Goal: Task Accomplishment & Management: Manage account settings

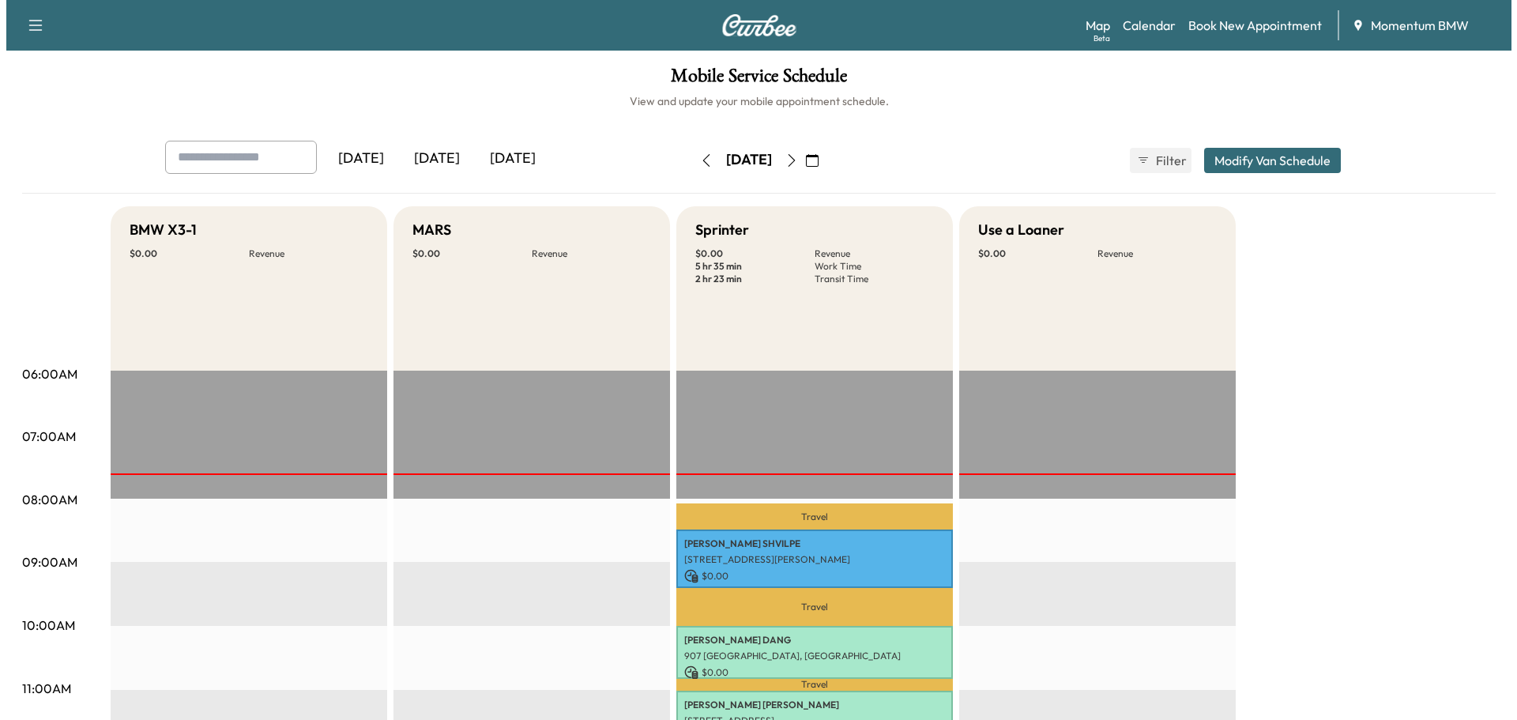
scroll to position [316, 0]
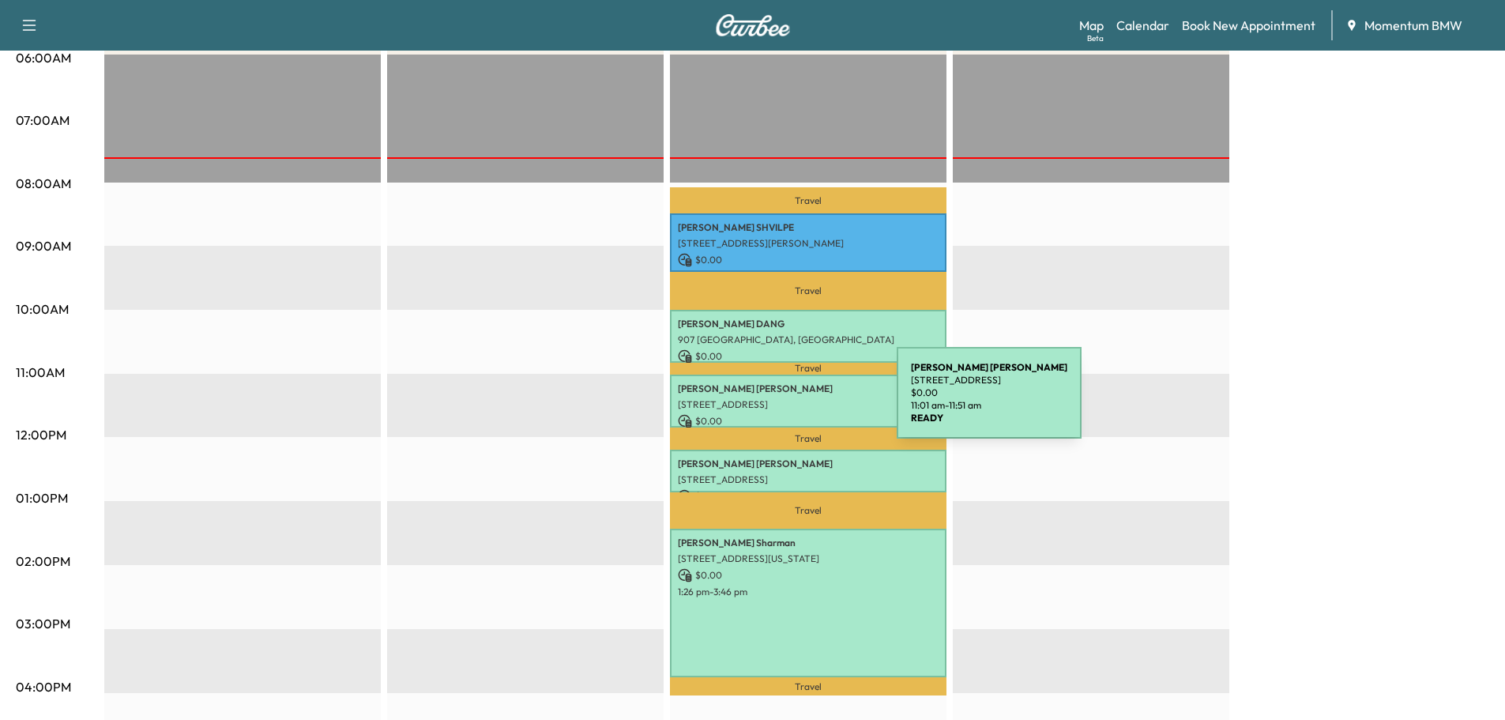
click at [778, 402] on p "[STREET_ADDRESS]" at bounding box center [808, 404] width 261 height 13
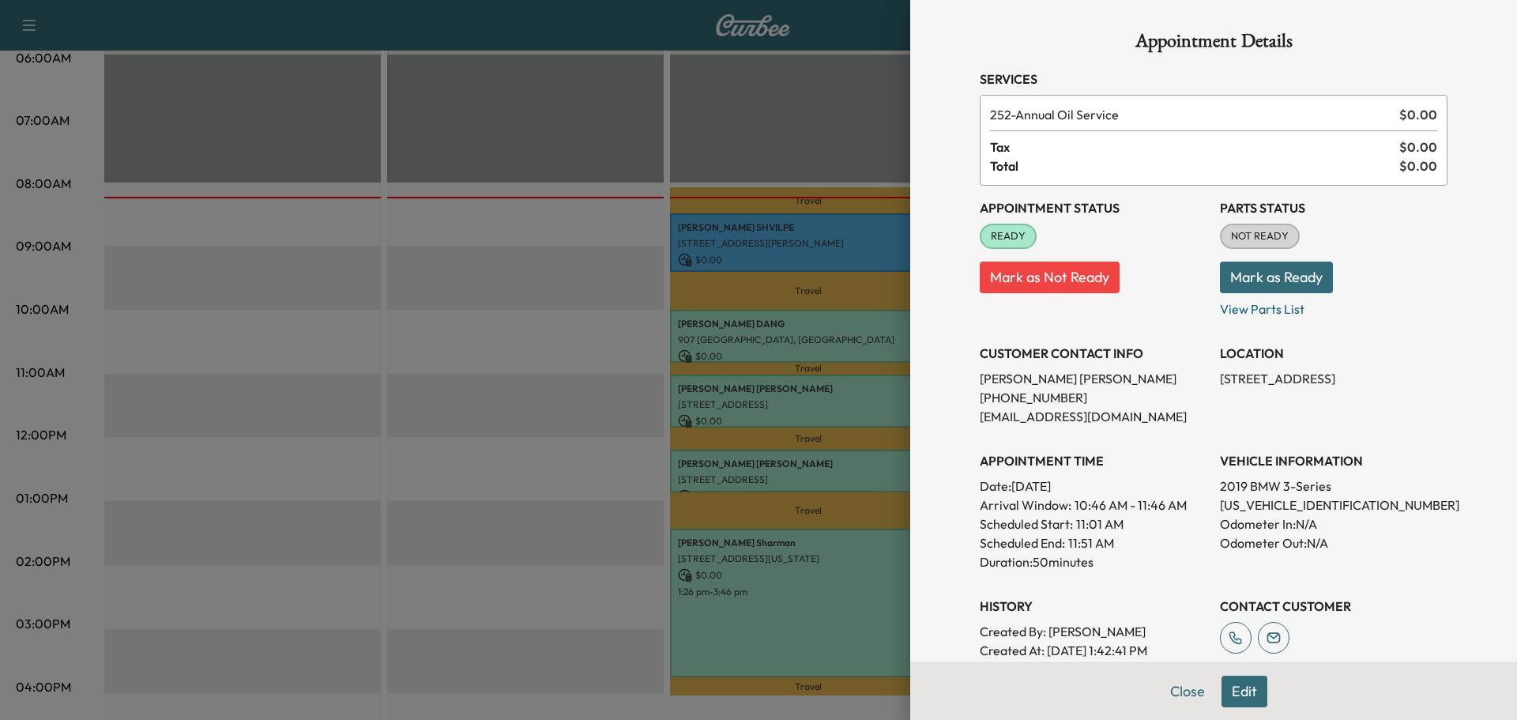
click at [1242, 695] on button "Edit" at bounding box center [1244, 692] width 46 height 32
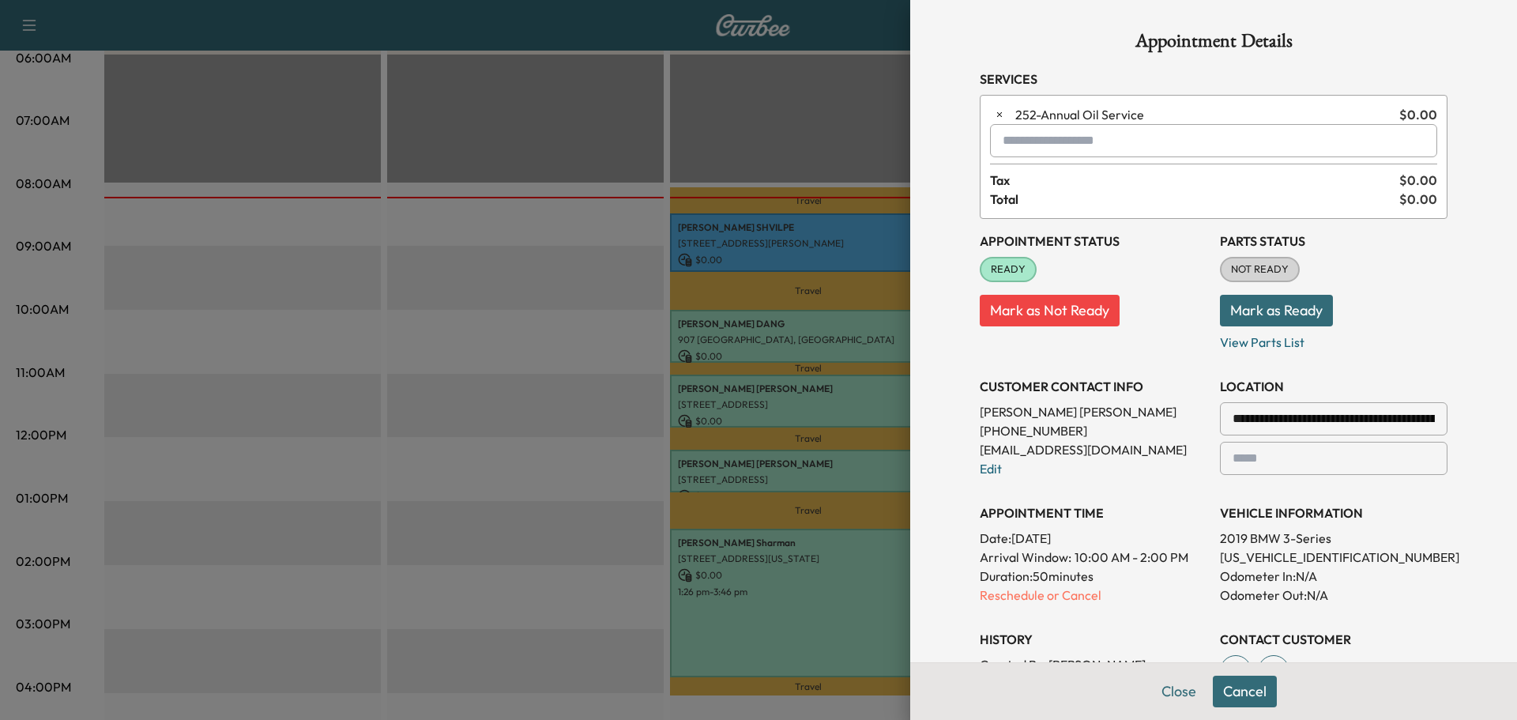
click at [1054, 146] on input "text" at bounding box center [1213, 140] width 447 height 33
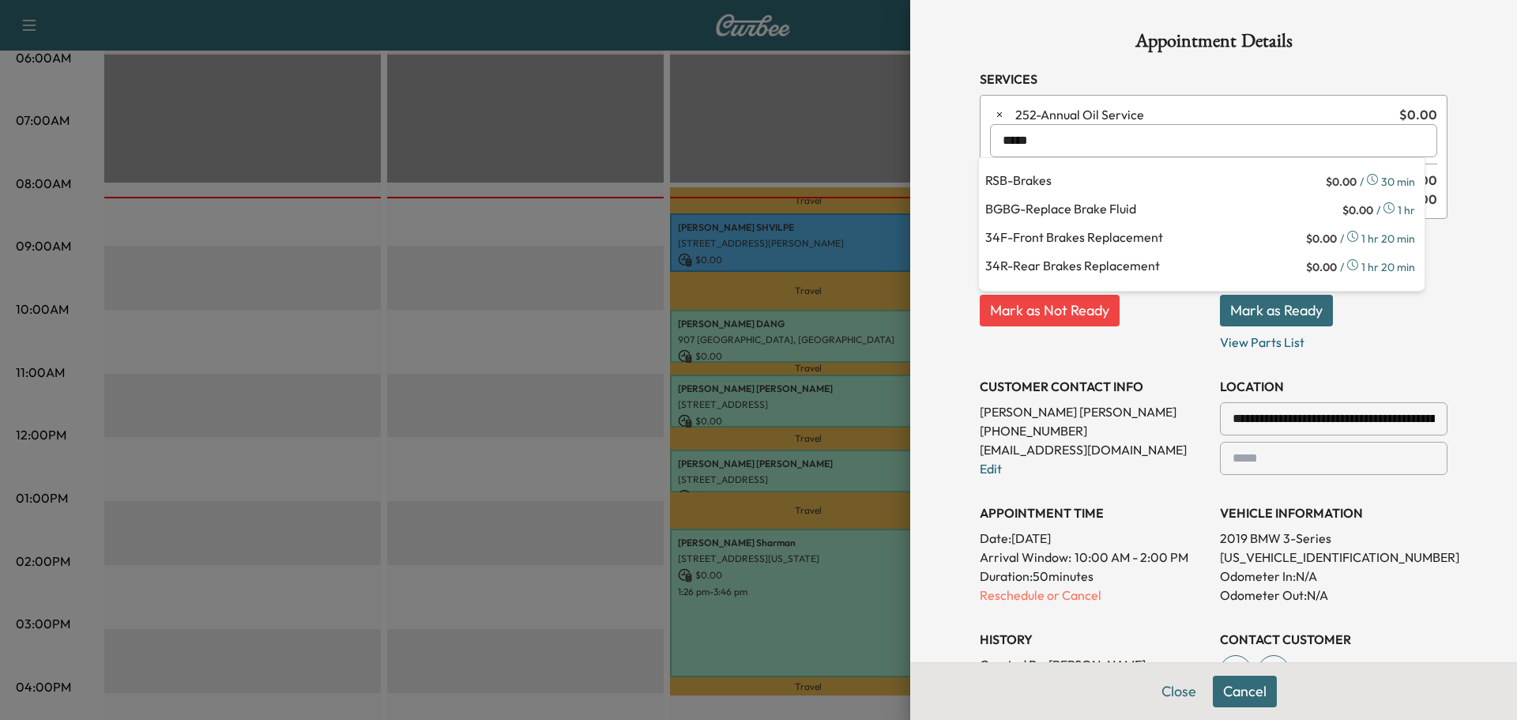
click at [1041, 207] on p "BGBG - Replace Brake Fluid" at bounding box center [1162, 210] width 354 height 22
type input "**********"
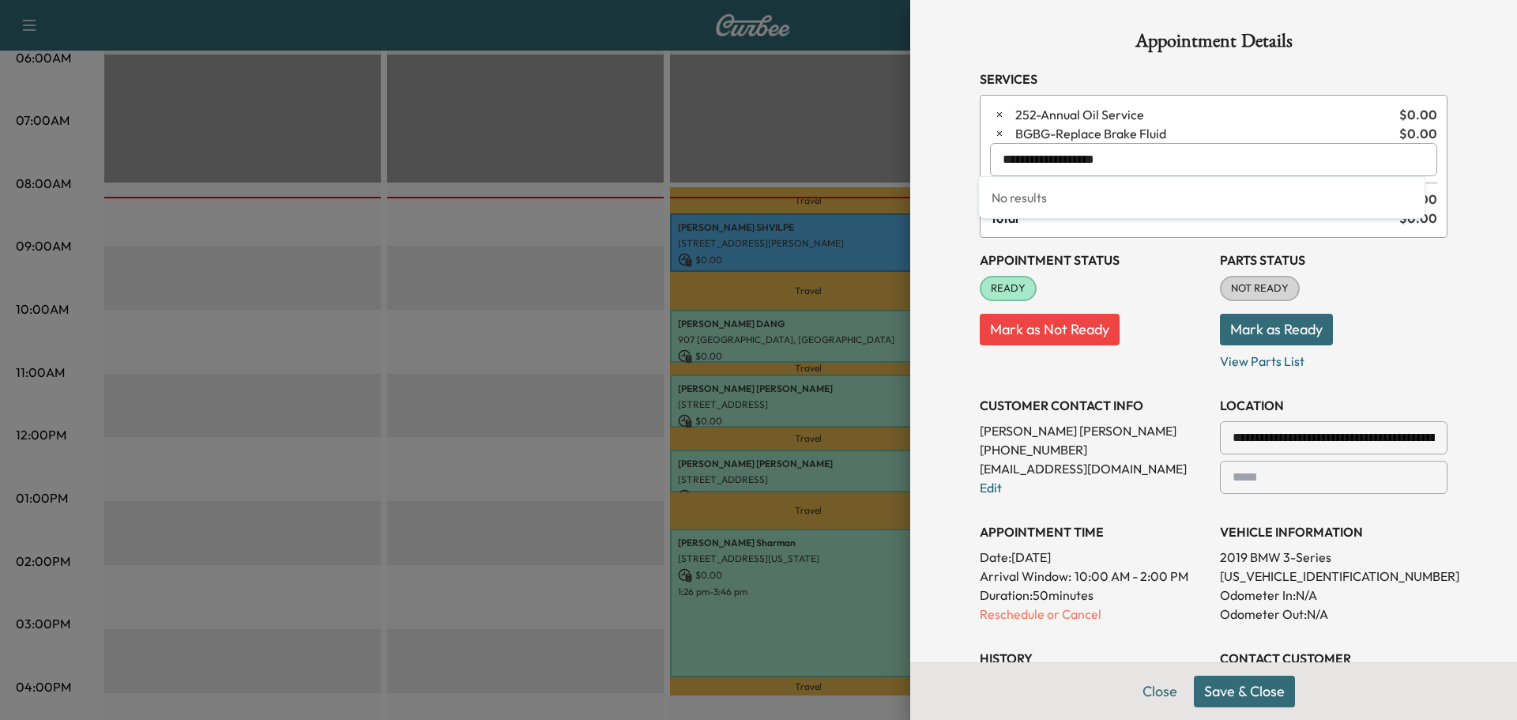
drag, startPoint x: 1105, startPoint y: 160, endPoint x: 790, endPoint y: 156, distance: 315.3
click at [790, 156] on div "**********" at bounding box center [758, 360] width 1517 height 720
click at [1091, 201] on p "SPR - Spark Plugs - Replace" at bounding box center [1162, 201] width 354 height 22
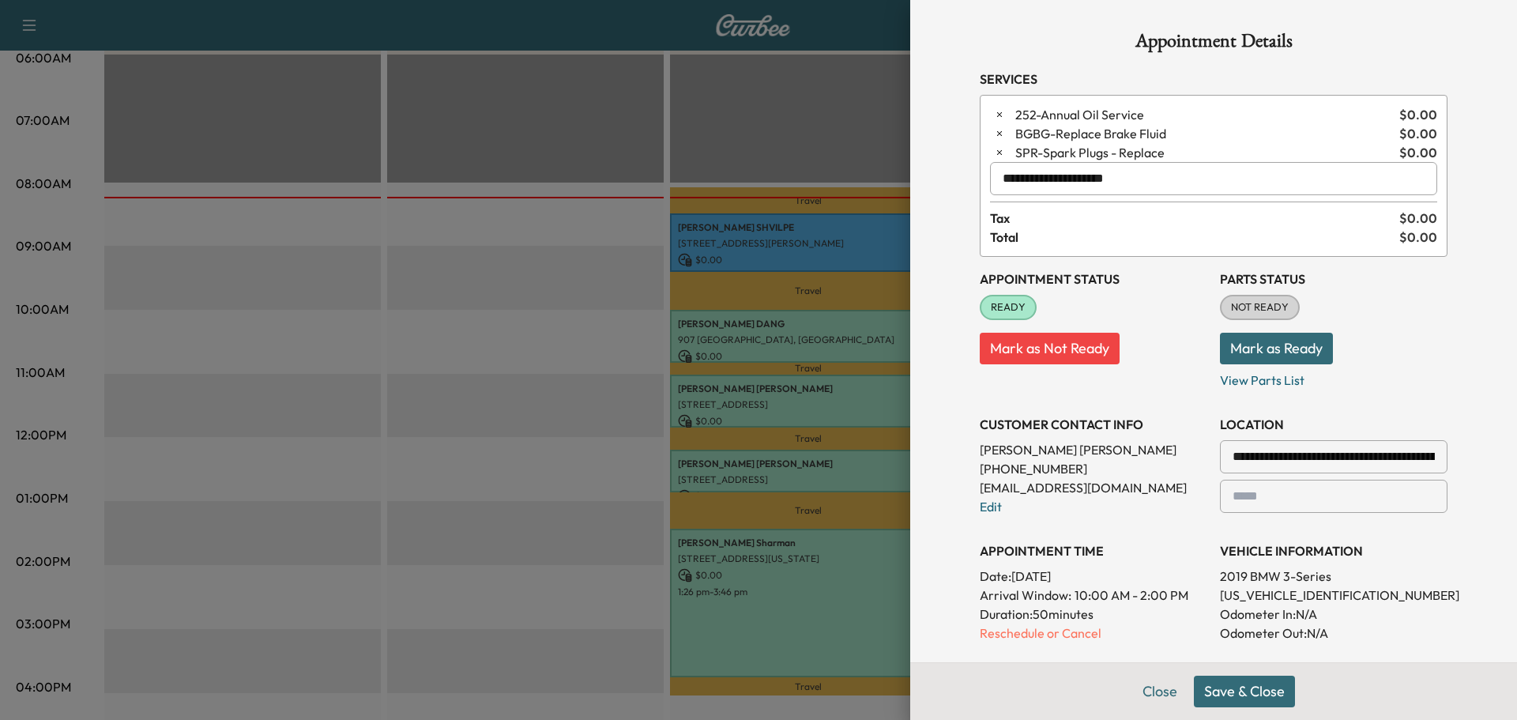
type input "**********"
click at [1221, 691] on button "Save & Close" at bounding box center [1244, 692] width 101 height 32
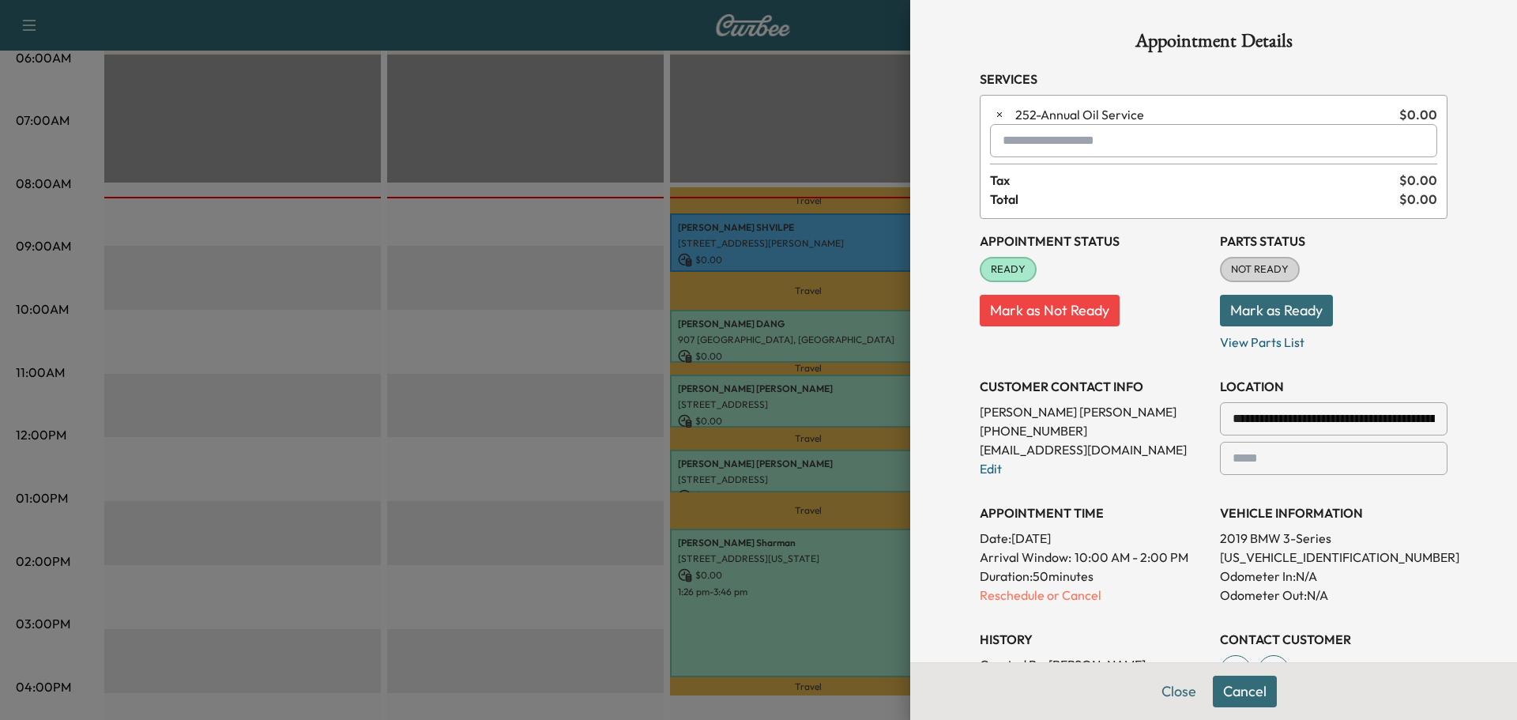
click at [1173, 698] on button "Close" at bounding box center [1178, 692] width 55 height 32
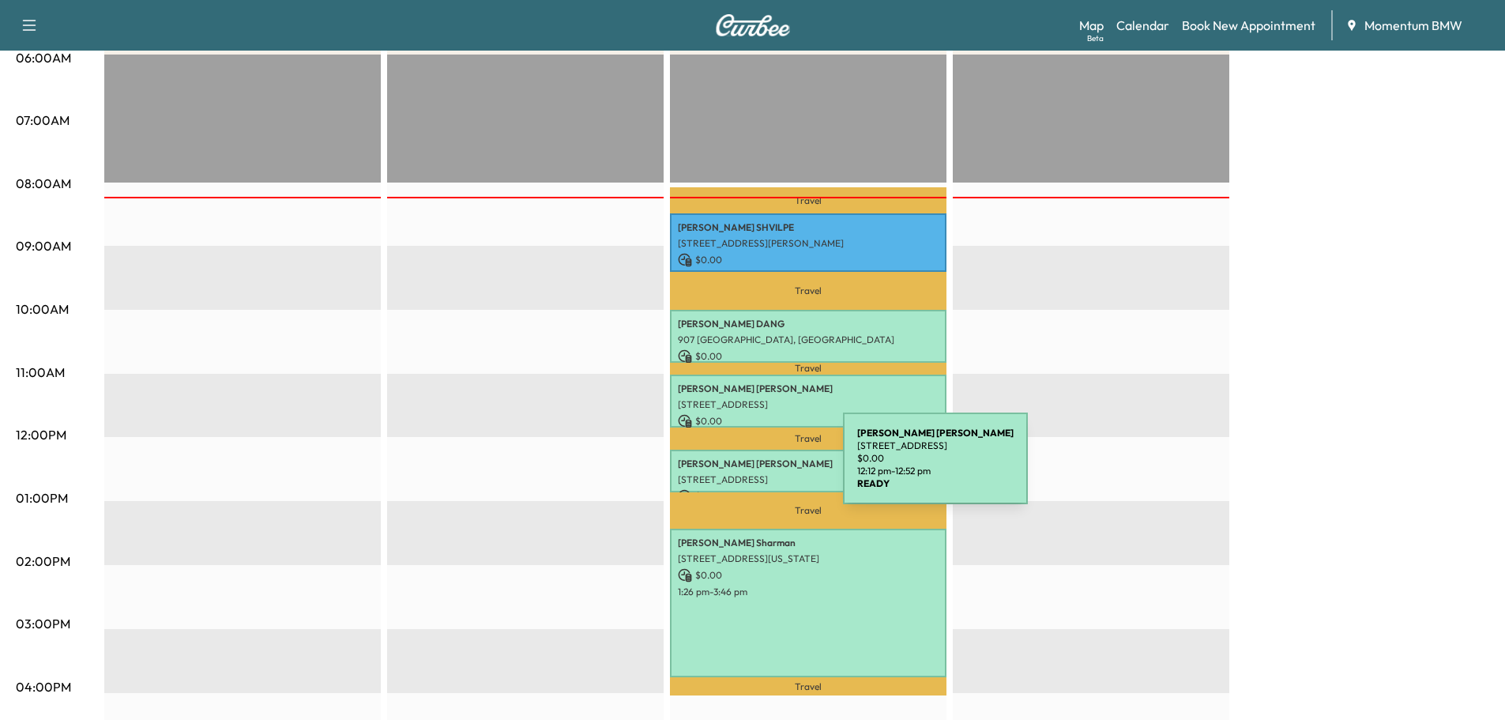
click at [725, 468] on div "[PERSON_NAME] [STREET_ADDRESS] $ 0.00 12:12 pm - 12:52 pm" at bounding box center [808, 471] width 277 height 43
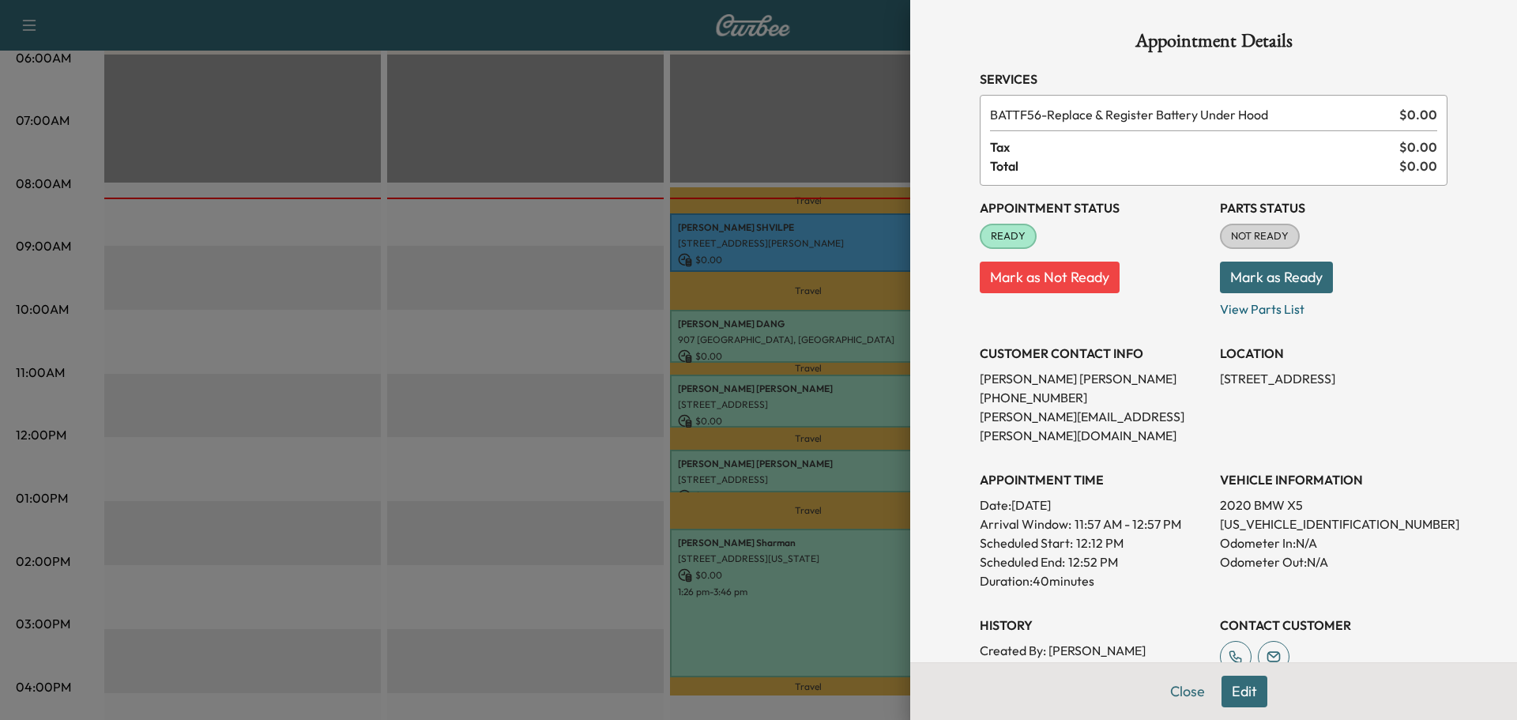
click at [1229, 686] on button "Edit" at bounding box center [1244, 692] width 46 height 32
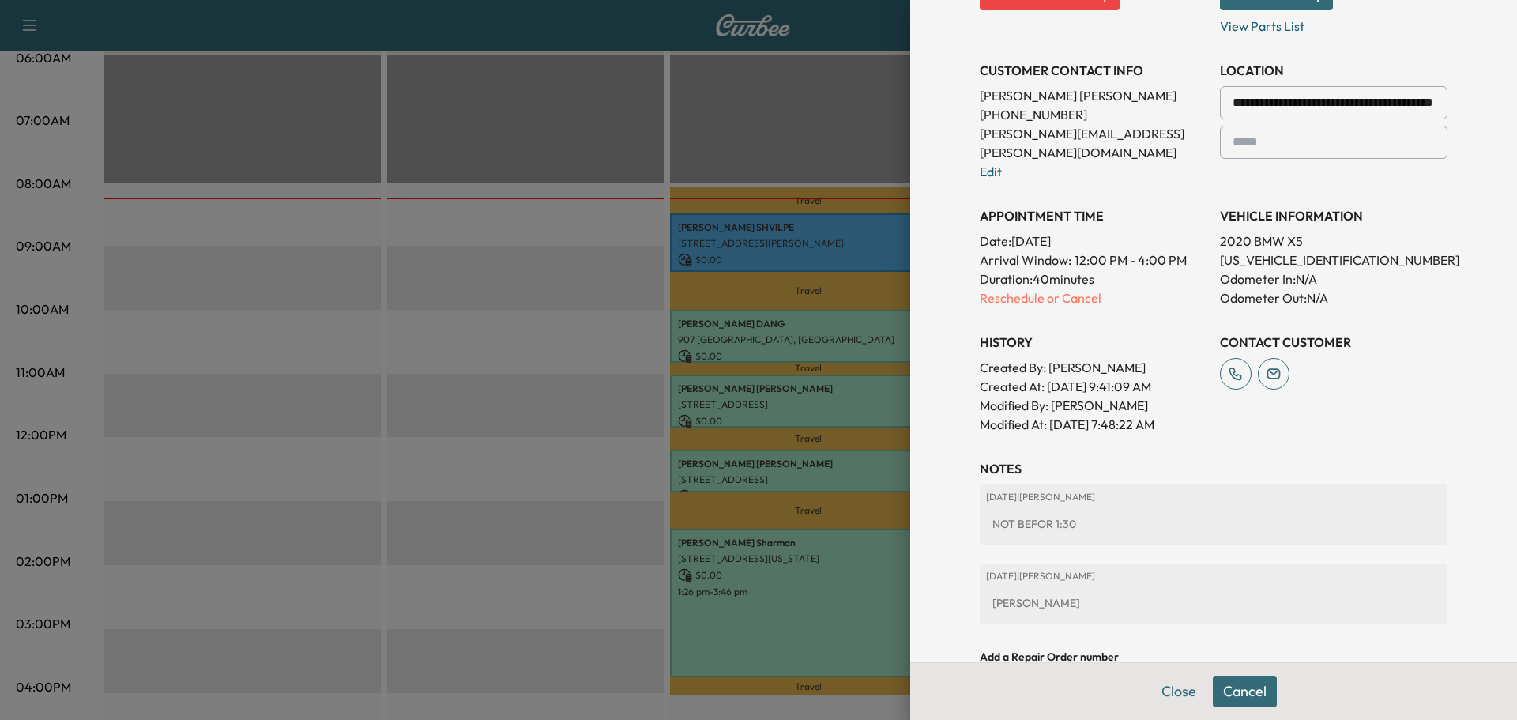
scroll to position [0, 0]
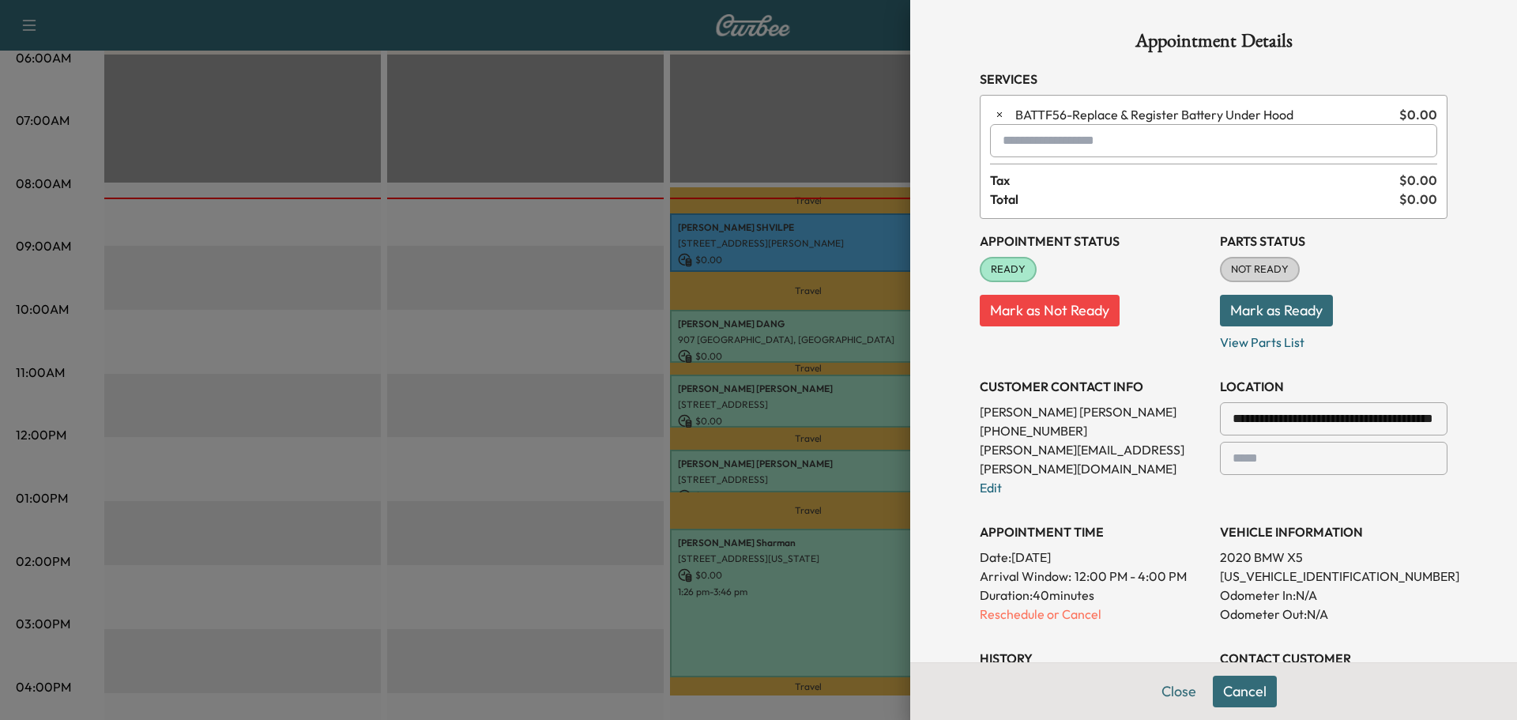
click at [1018, 138] on input "text" at bounding box center [1213, 140] width 447 height 33
type input "*"
type input "*****"
click at [1117, 232] on h3 "Appointment Status" at bounding box center [1094, 240] width 228 height 19
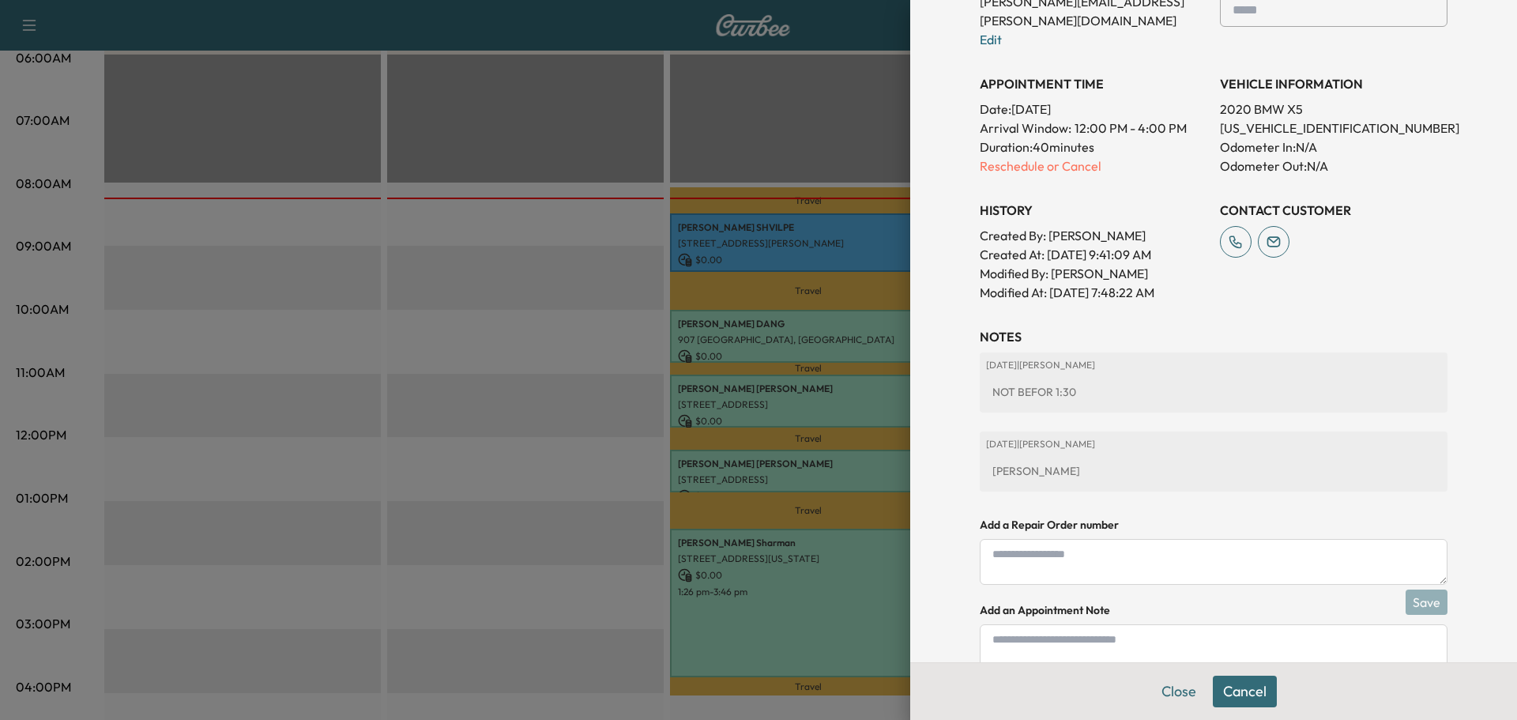
scroll to position [499, 0]
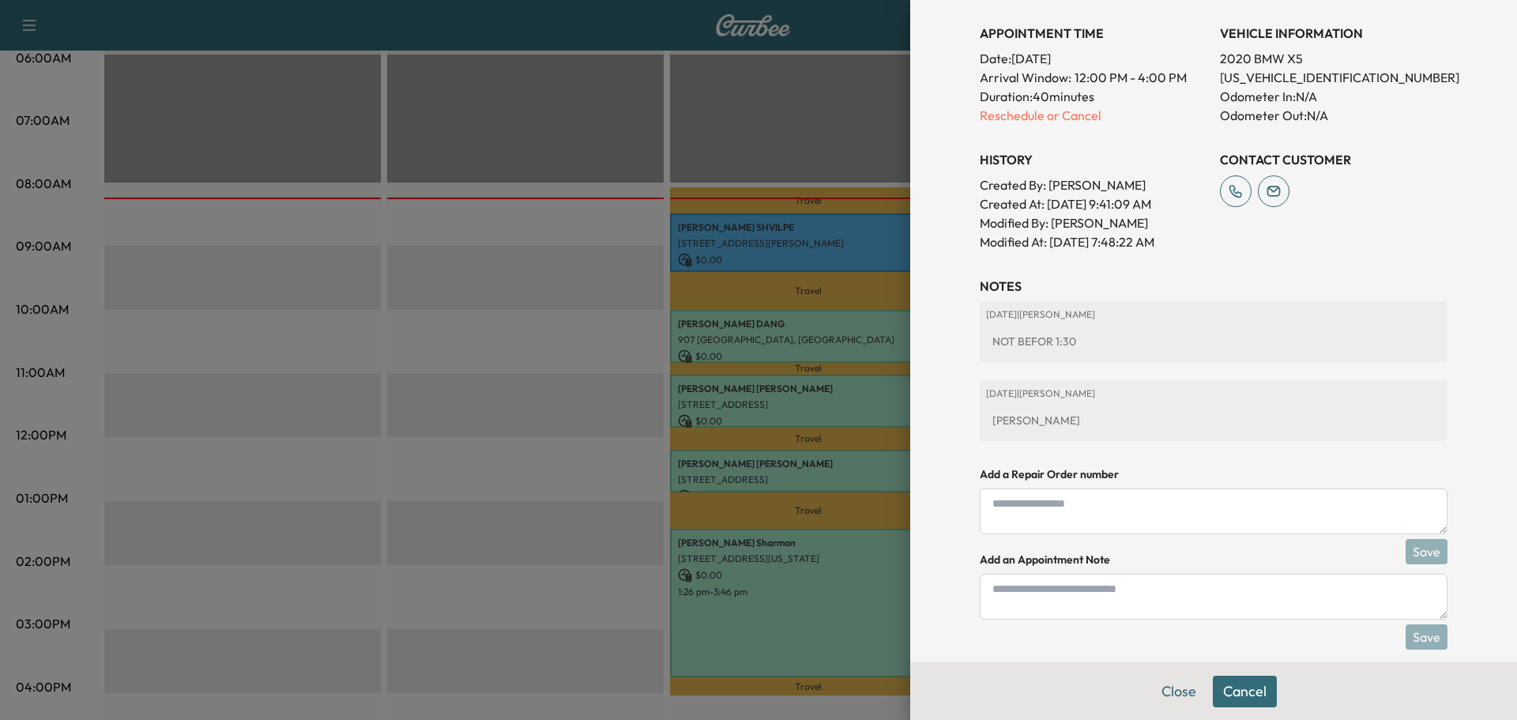
click at [1172, 696] on button "Close" at bounding box center [1178, 692] width 55 height 32
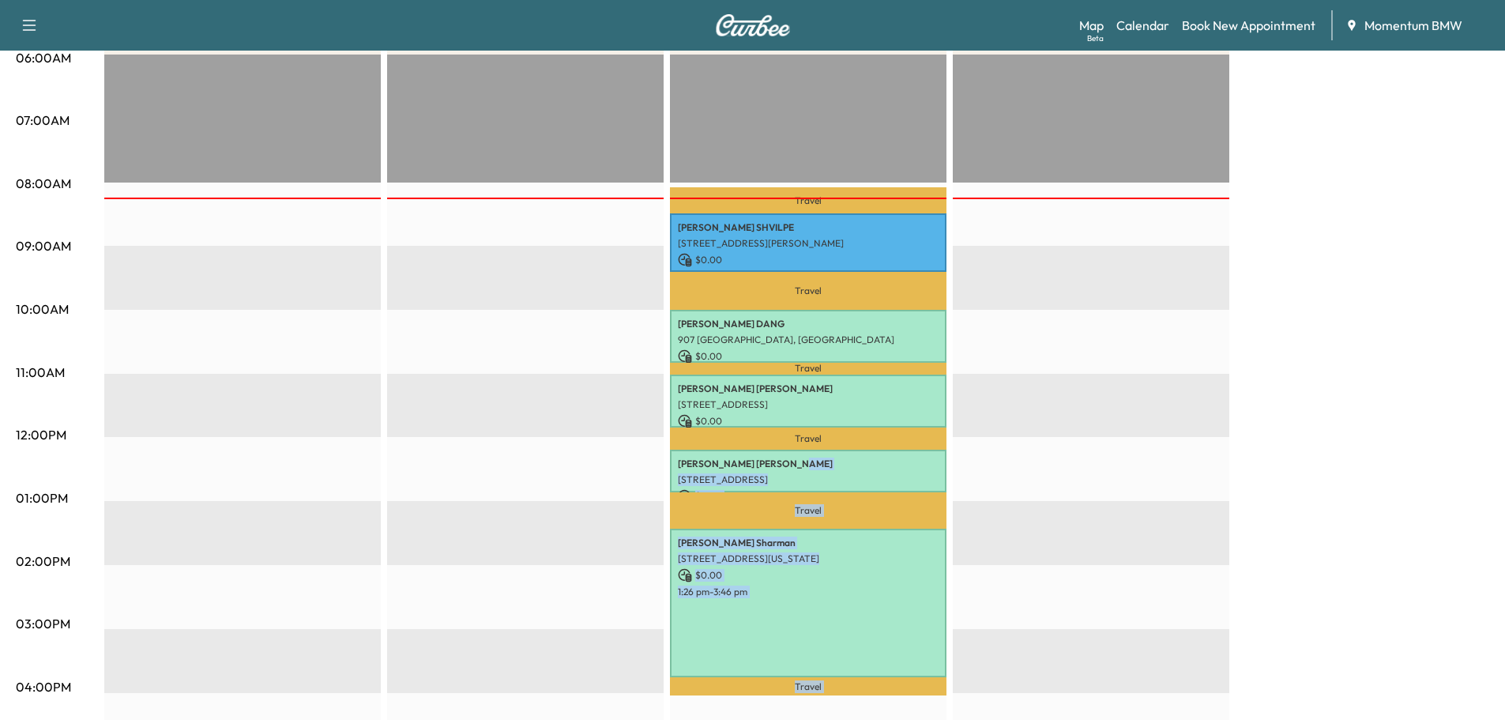
drag, startPoint x: 765, startPoint y: 466, endPoint x: 949, endPoint y: 480, distance: 184.6
click at [989, 483] on div "BMW X3-1 $ 0.00 Revenue EST Start MARS $ 0.00 Revenue EST Start Sprinter $ 0.00…" at bounding box center [796, 482] width 1385 height 1185
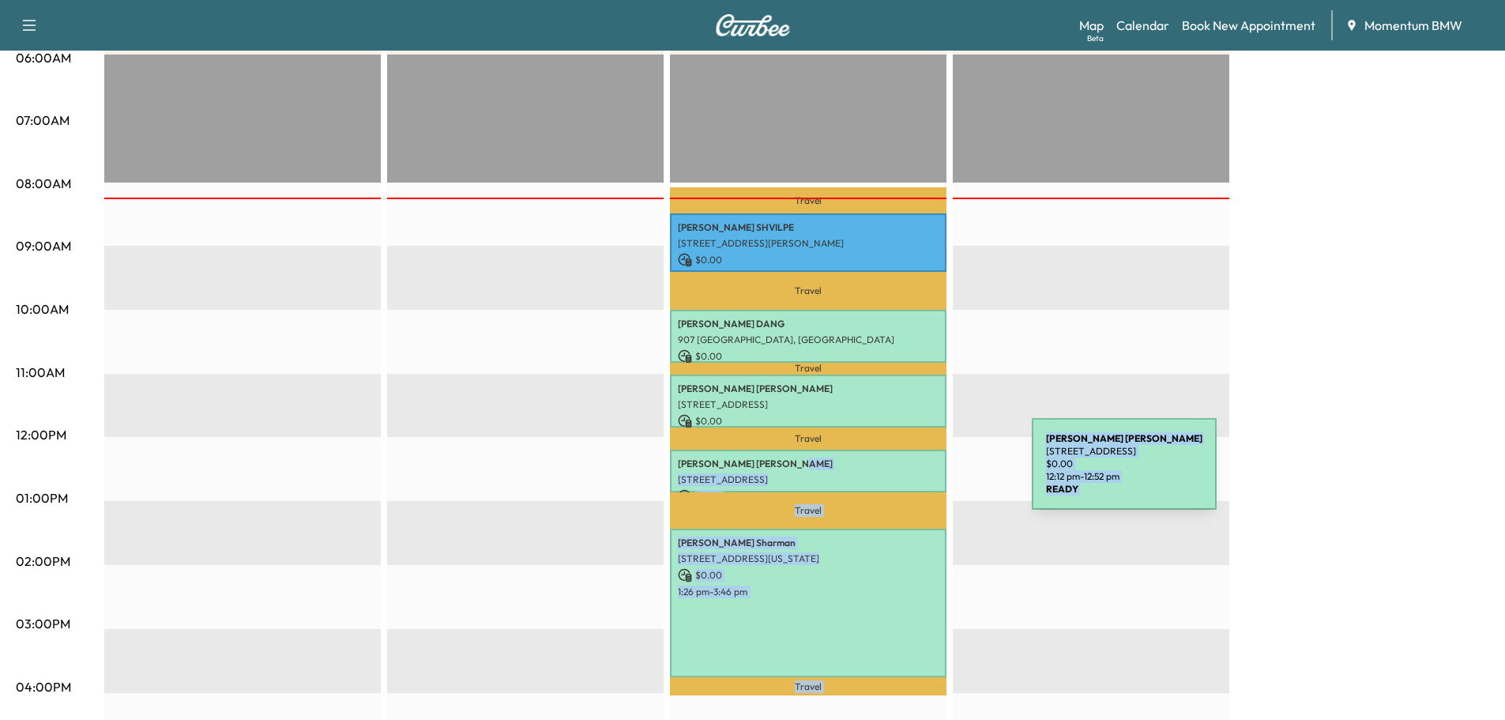
click at [913, 473] on p "[STREET_ADDRESS]" at bounding box center [808, 479] width 261 height 13
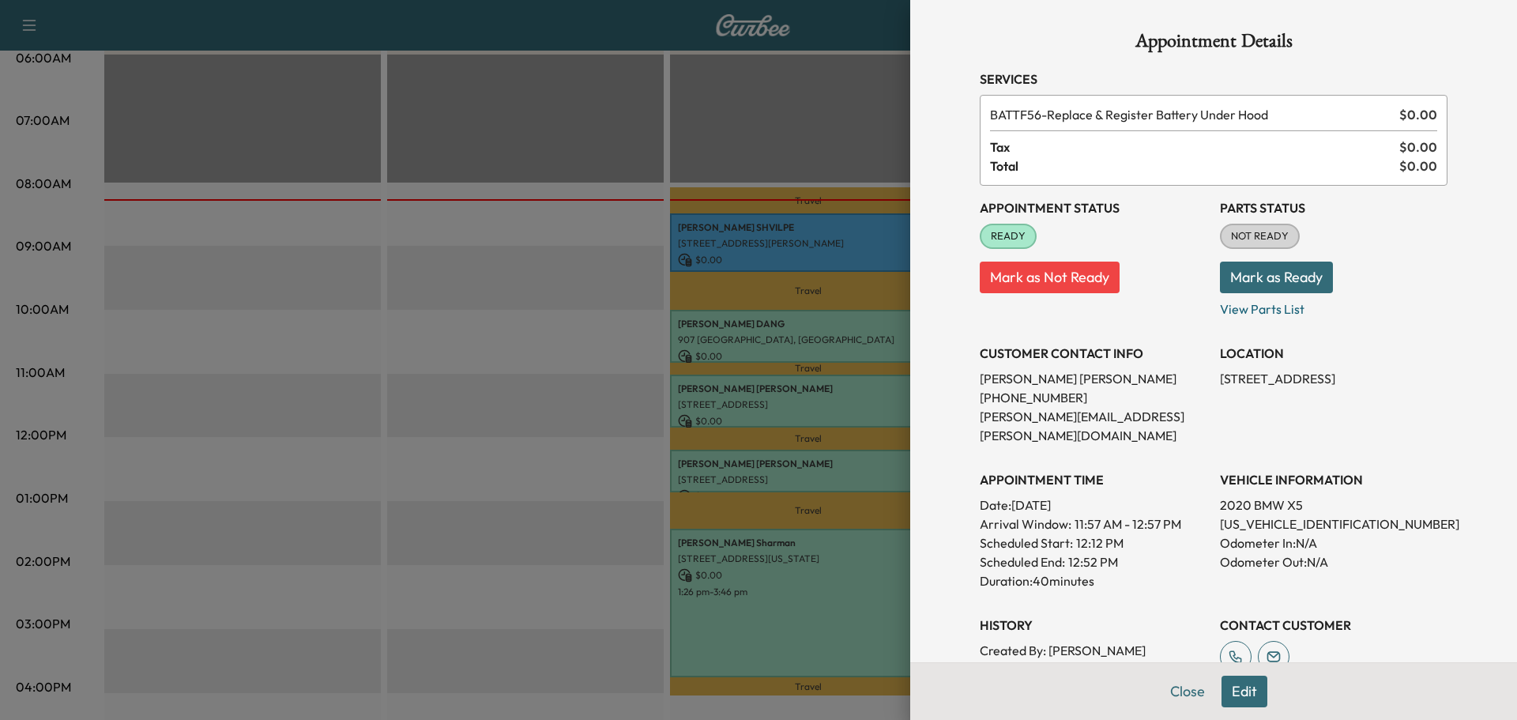
click at [1017, 276] on button "Mark as Not Ready" at bounding box center [1050, 278] width 140 height 32
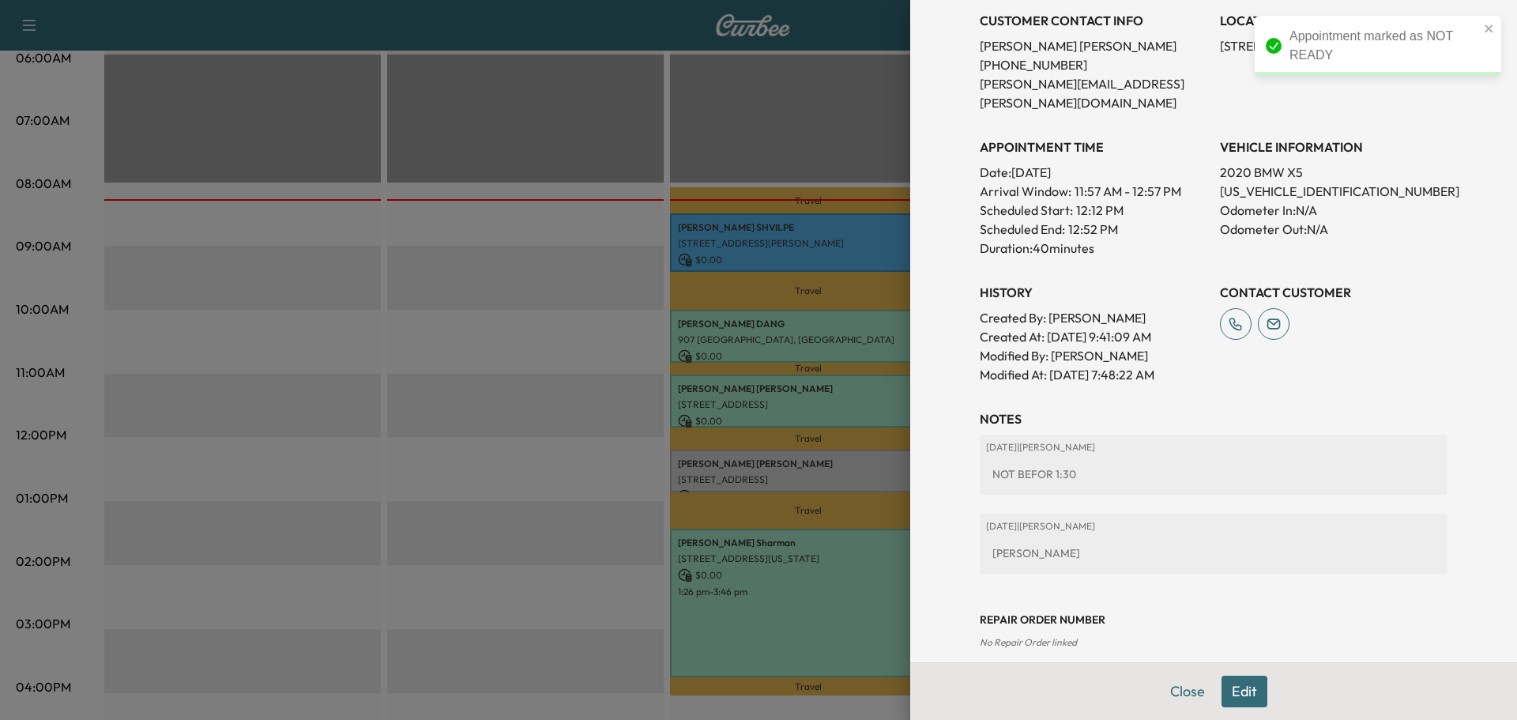
scroll to position [0, 0]
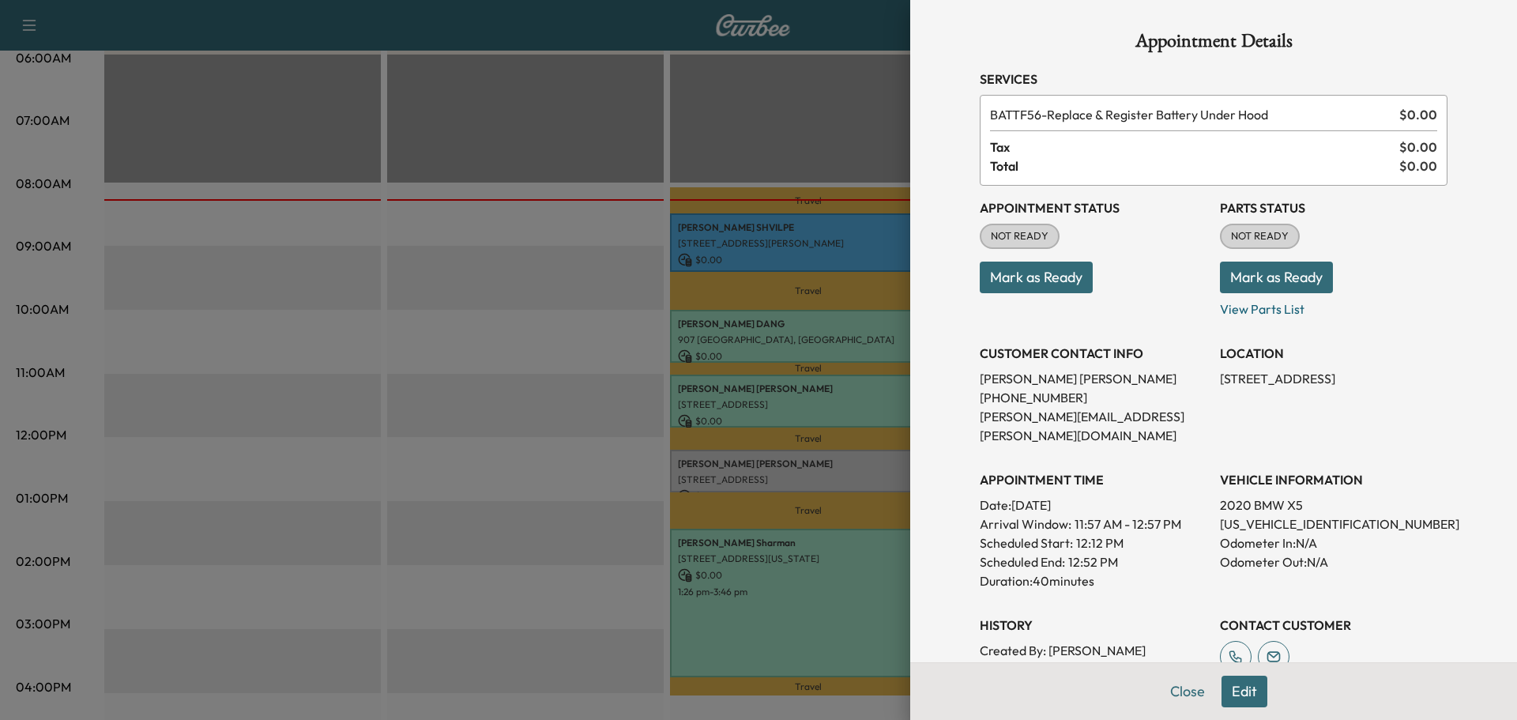
click at [1236, 689] on button "Edit" at bounding box center [1244, 692] width 46 height 32
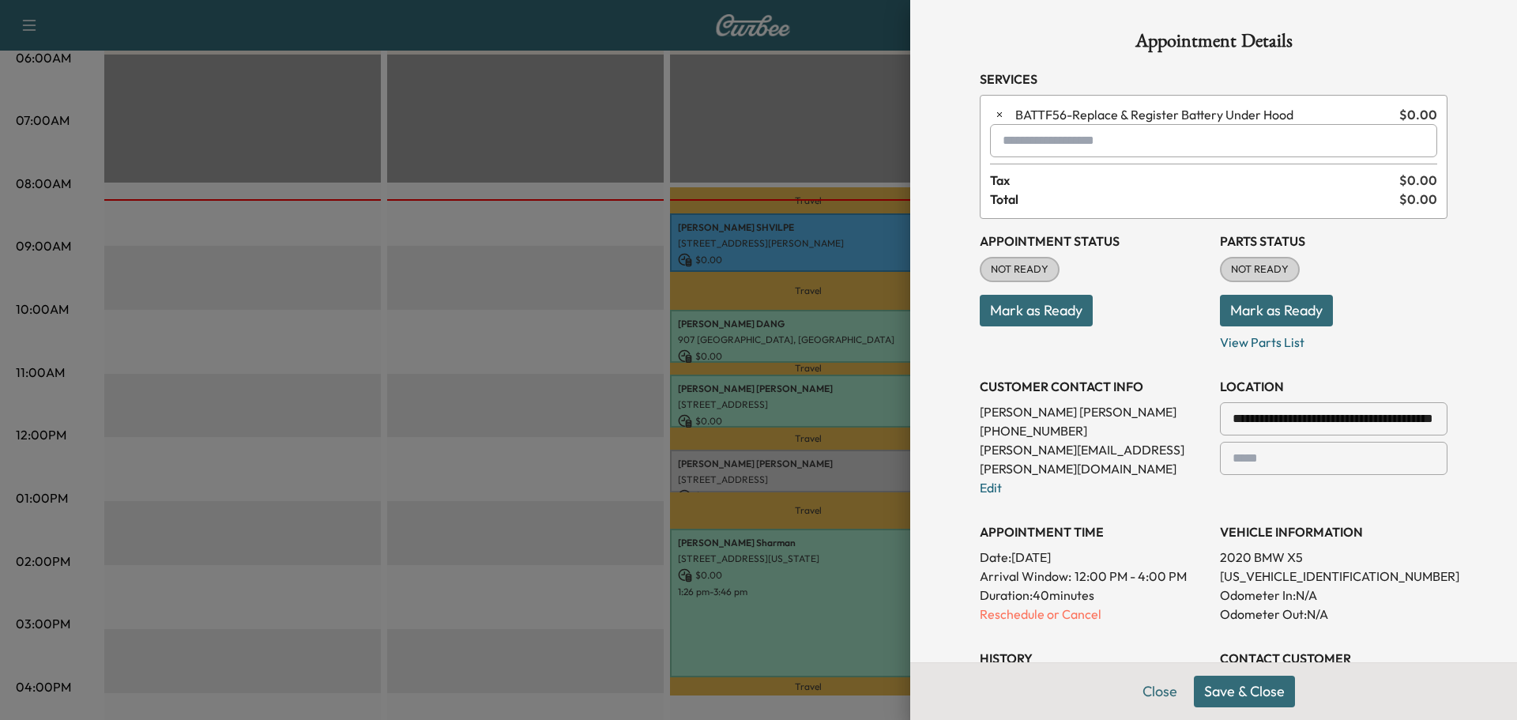
click at [1037, 141] on input "text" at bounding box center [1213, 140] width 447 height 33
type input "*"
click at [1046, 185] on p "CAF - Micro Filter Single Replace" at bounding box center [1154, 182] width 338 height 22
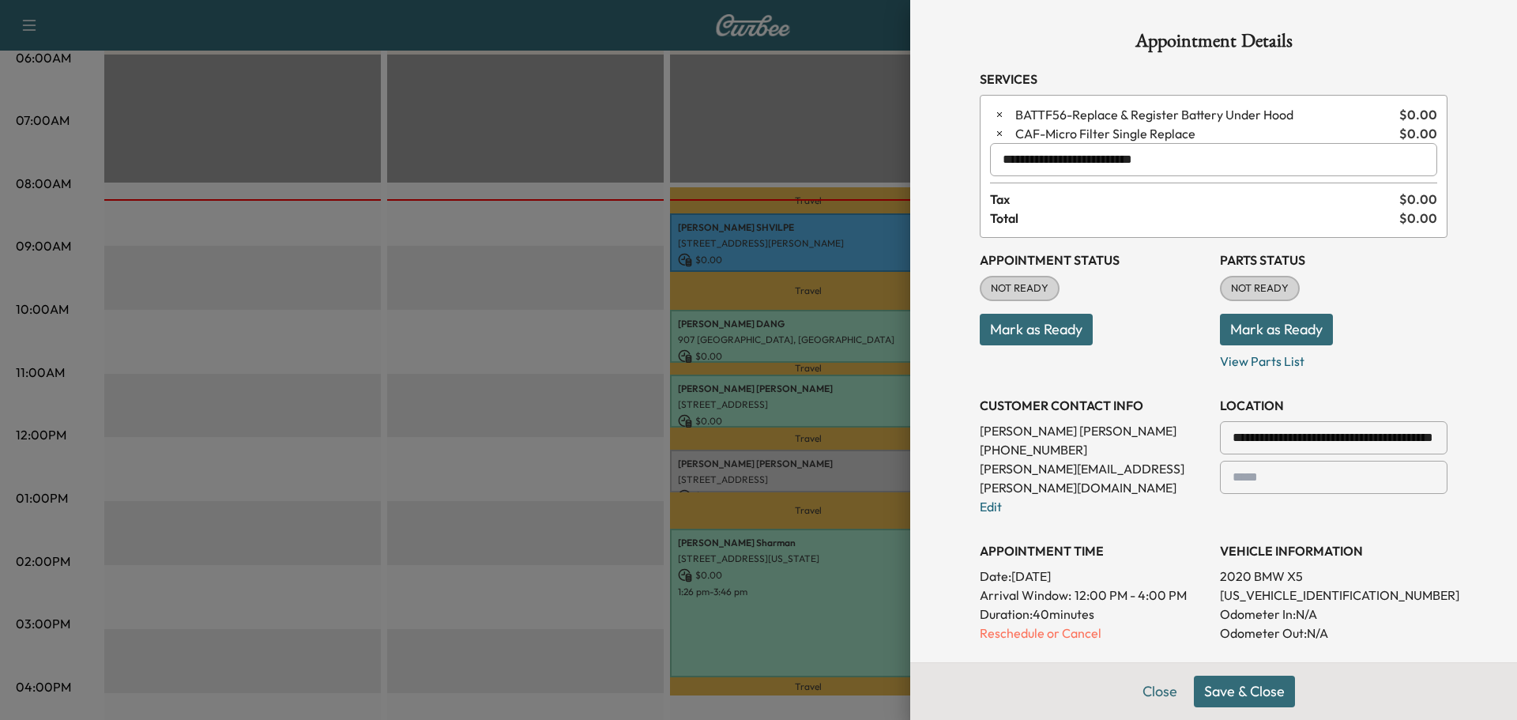
type input "**********"
click at [1011, 623] on p "Reschedule or Cancel" at bounding box center [1094, 632] width 228 height 19
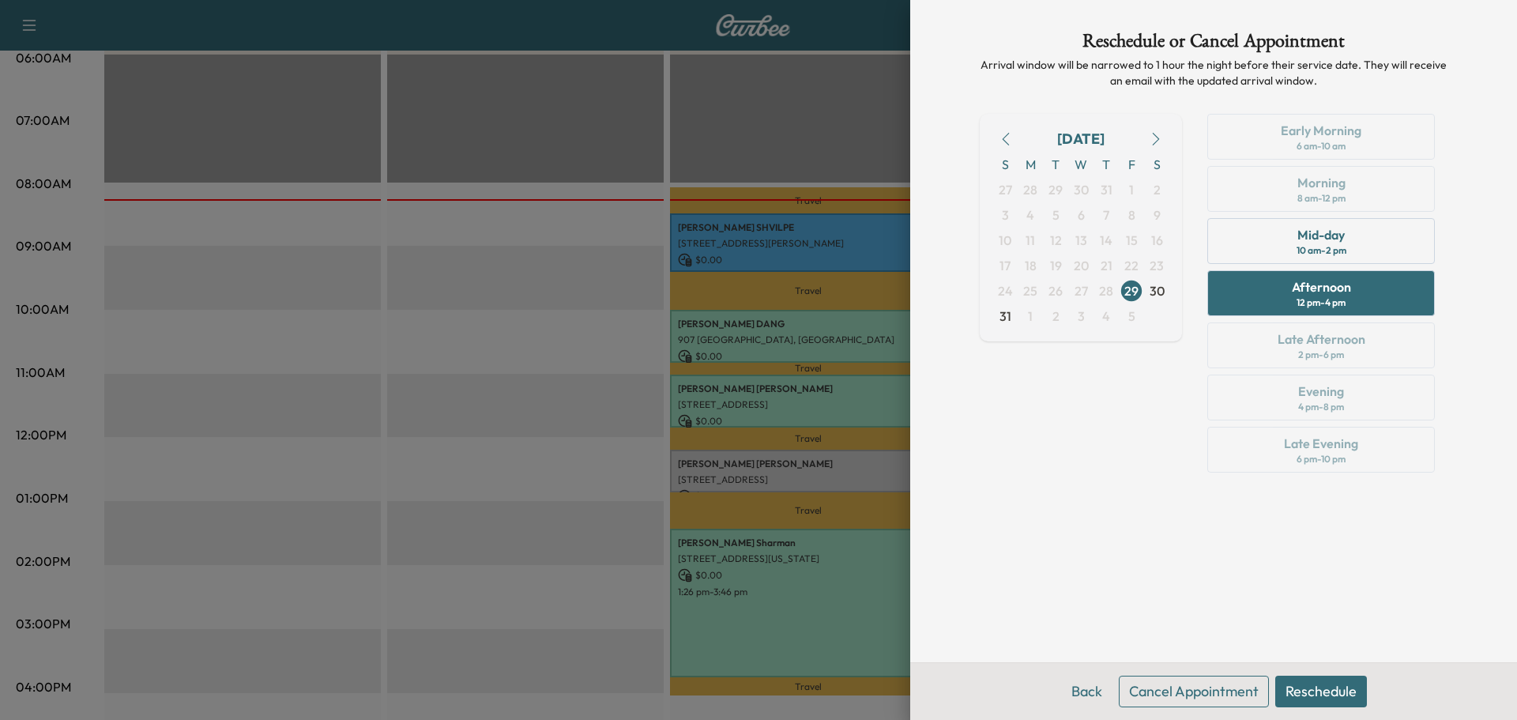
click at [1270, 295] on div "Afternoon 12 pm - 4 pm" at bounding box center [1321, 293] width 228 height 46
click at [1306, 695] on button "Reschedule" at bounding box center [1321, 692] width 92 height 32
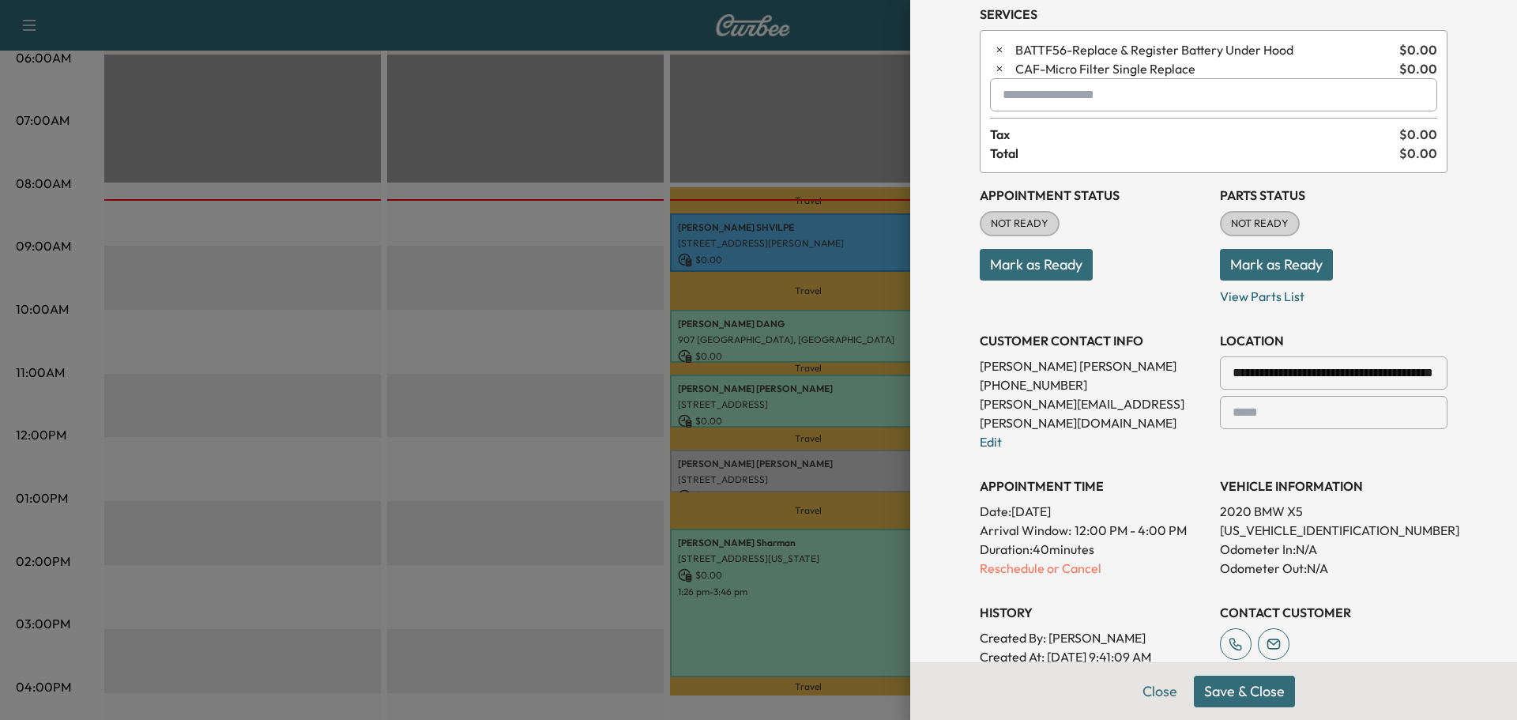
scroll to position [518, 0]
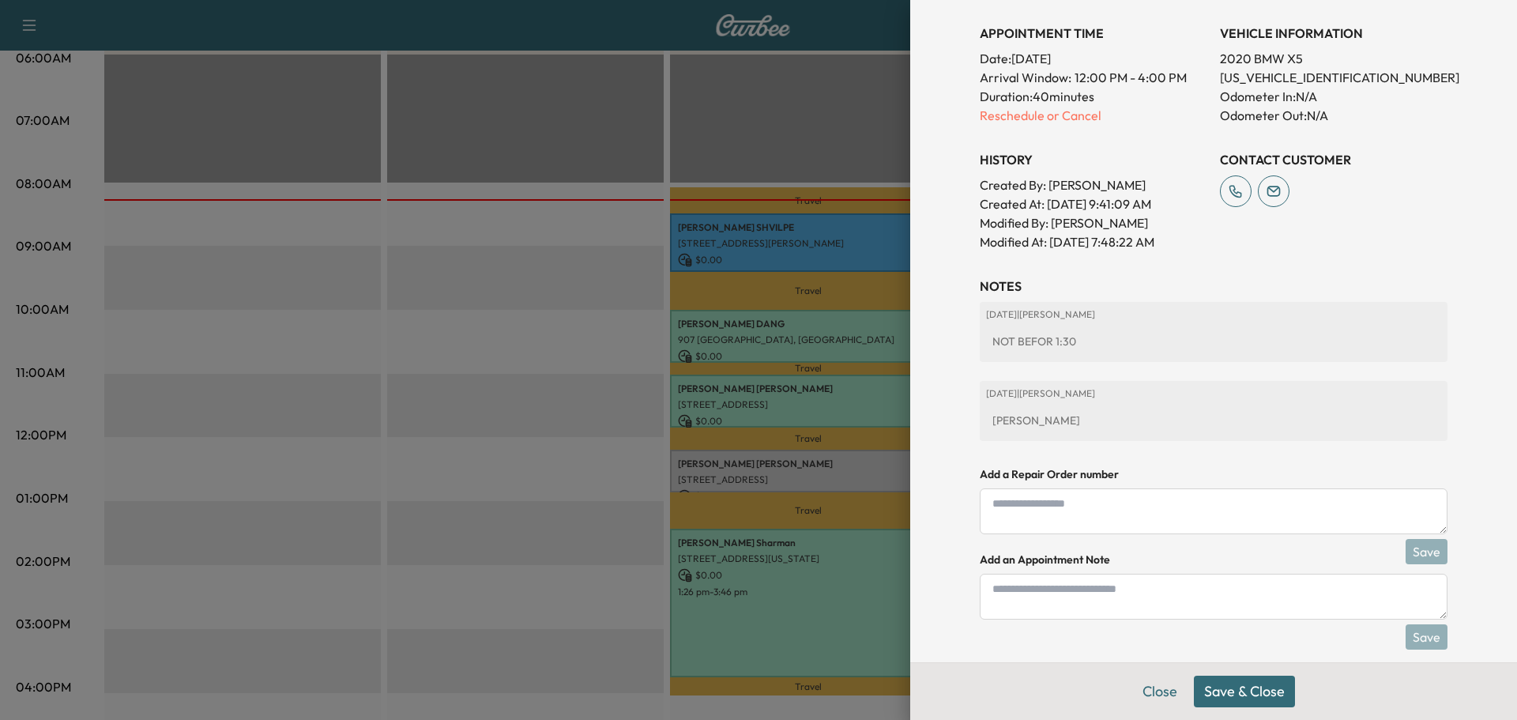
click at [1227, 689] on button "Save & Close" at bounding box center [1244, 692] width 101 height 32
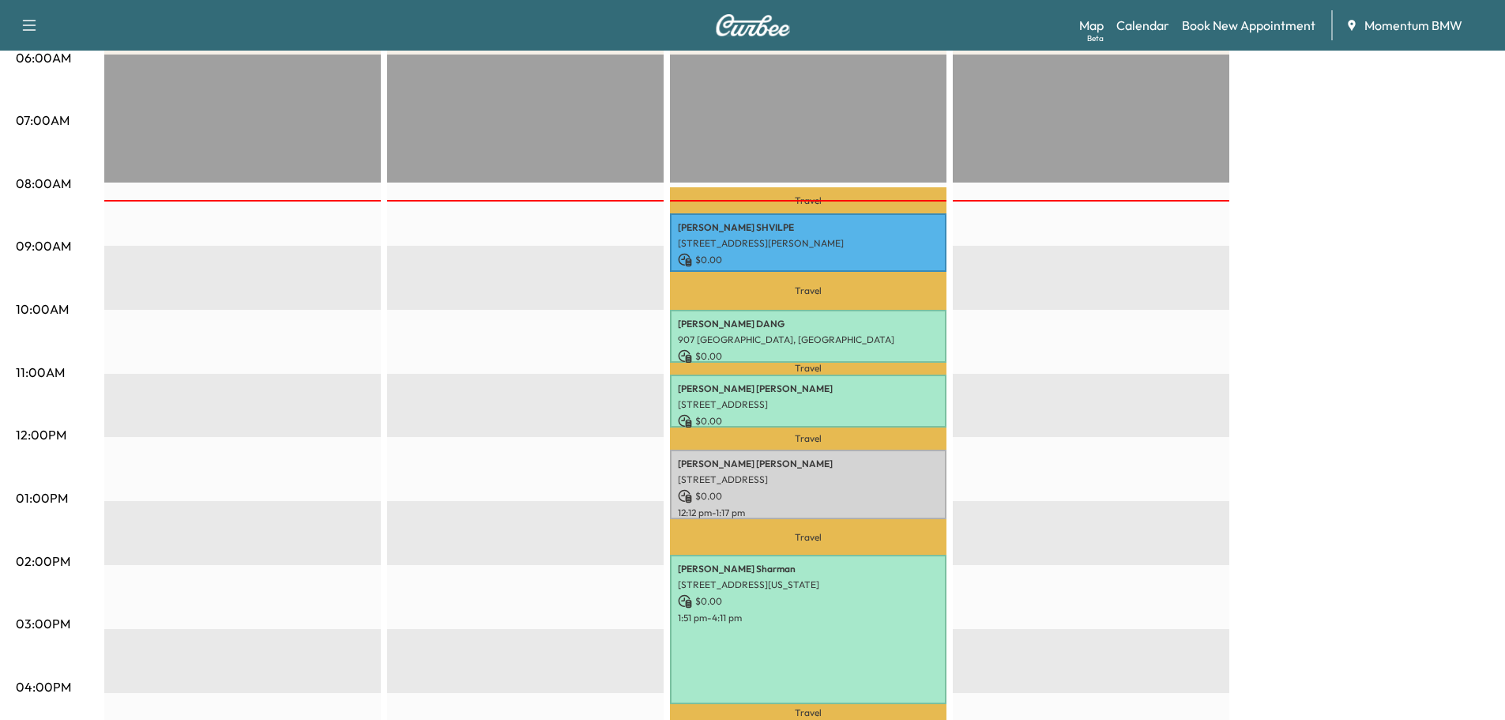
click at [777, 399] on p "[STREET_ADDRESS]" at bounding box center [808, 404] width 261 height 13
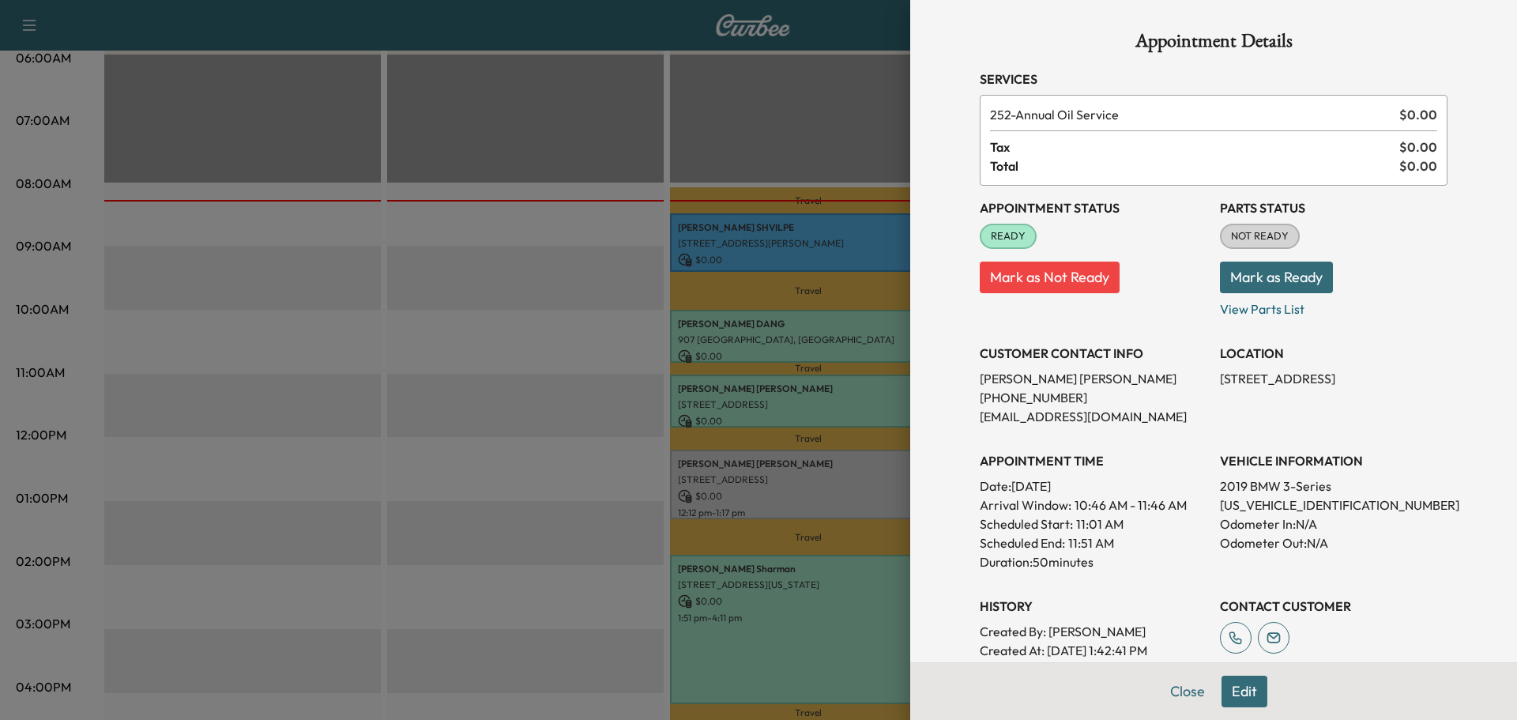
click at [1235, 691] on button "Edit" at bounding box center [1244, 692] width 46 height 32
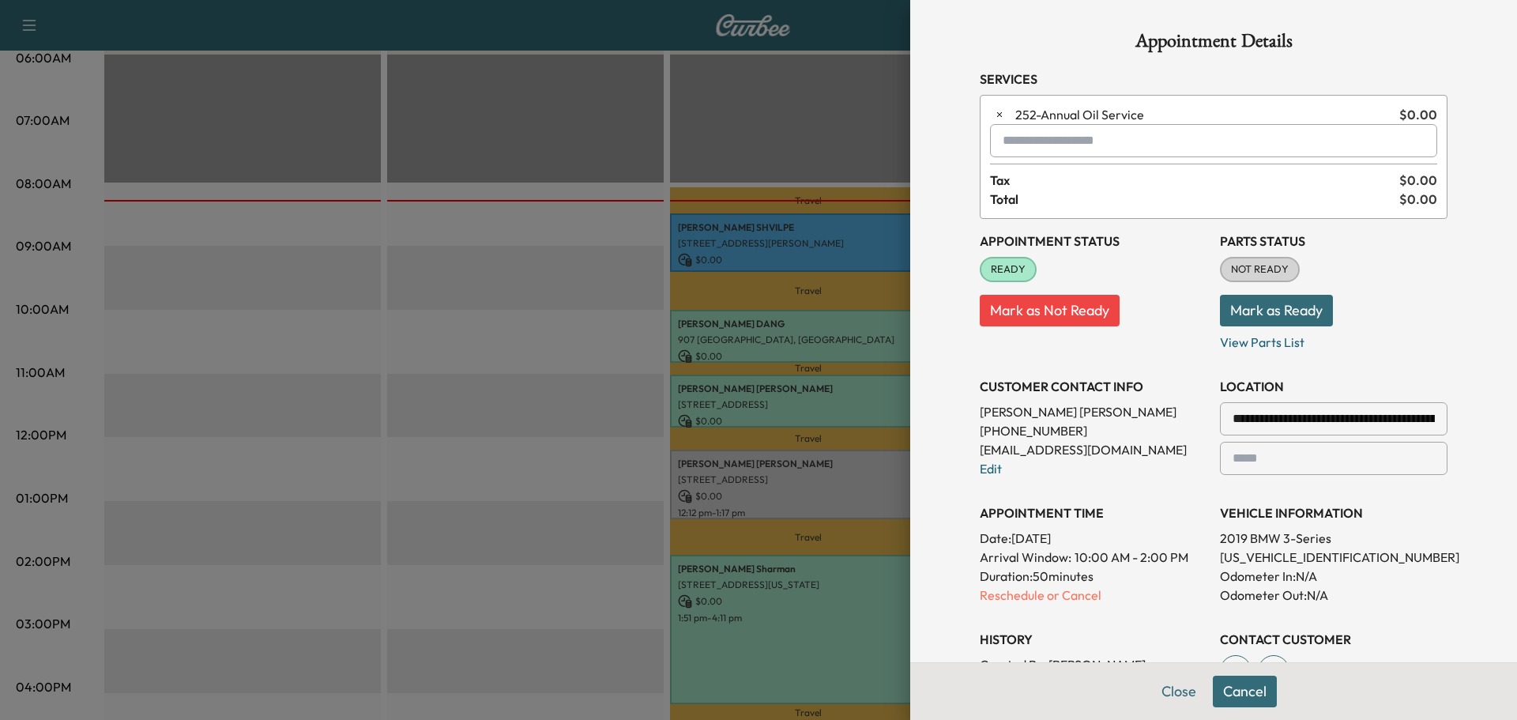
click at [1067, 146] on input "text" at bounding box center [1213, 140] width 447 height 33
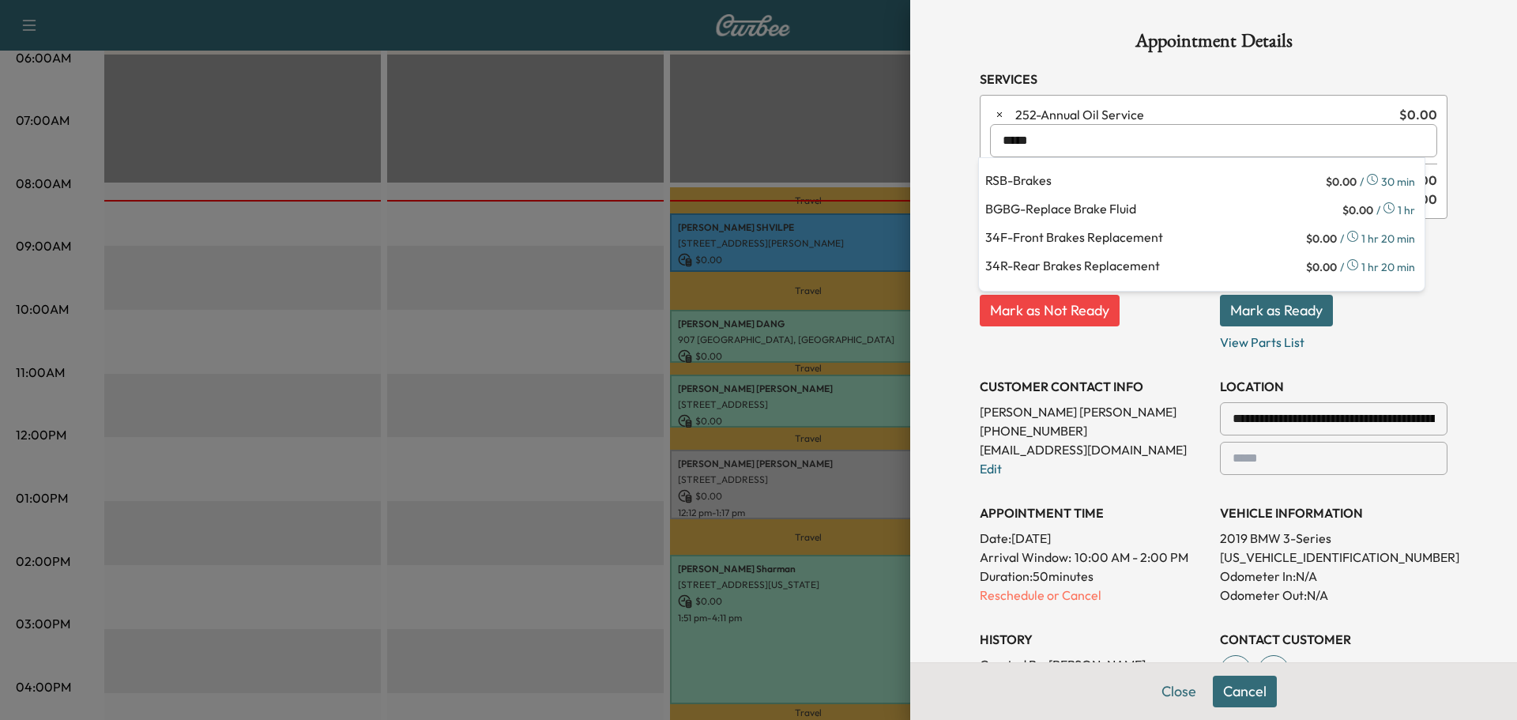
click at [1035, 207] on p "BGBG - Replace Brake Fluid" at bounding box center [1162, 210] width 354 height 22
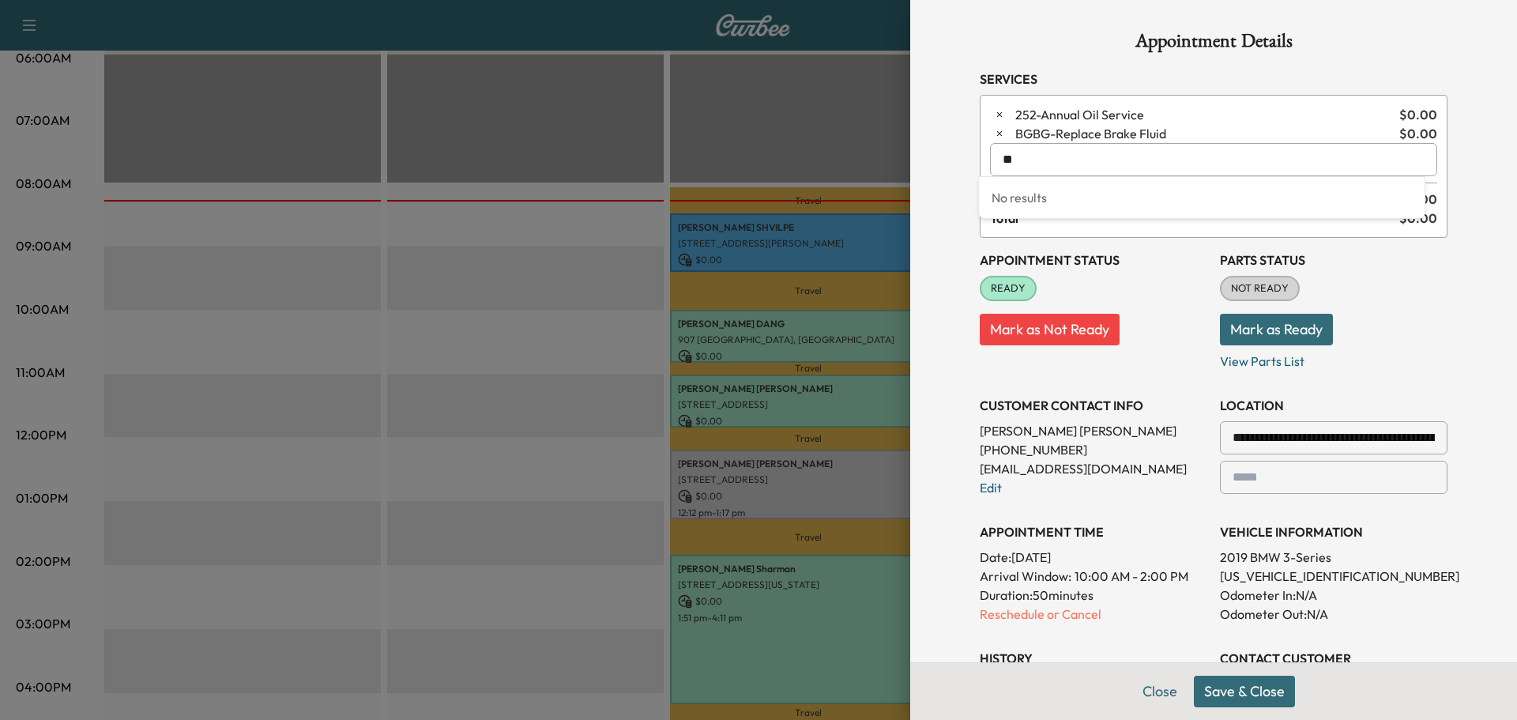
type input "*"
click at [1033, 199] on p "SPR - Spark Plugs - Replace" at bounding box center [1162, 201] width 354 height 22
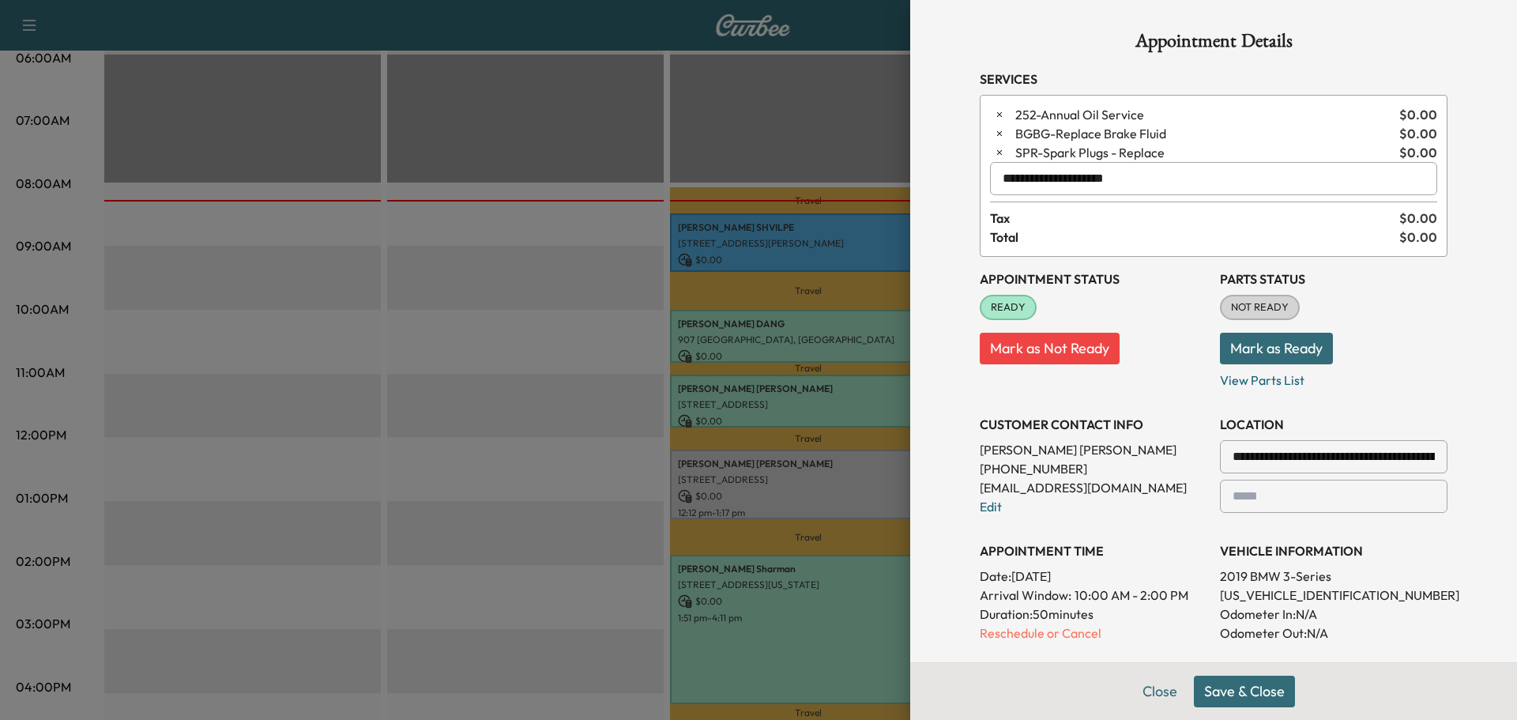
type input "**********"
click at [1230, 690] on button "Save & Close" at bounding box center [1244, 692] width 101 height 32
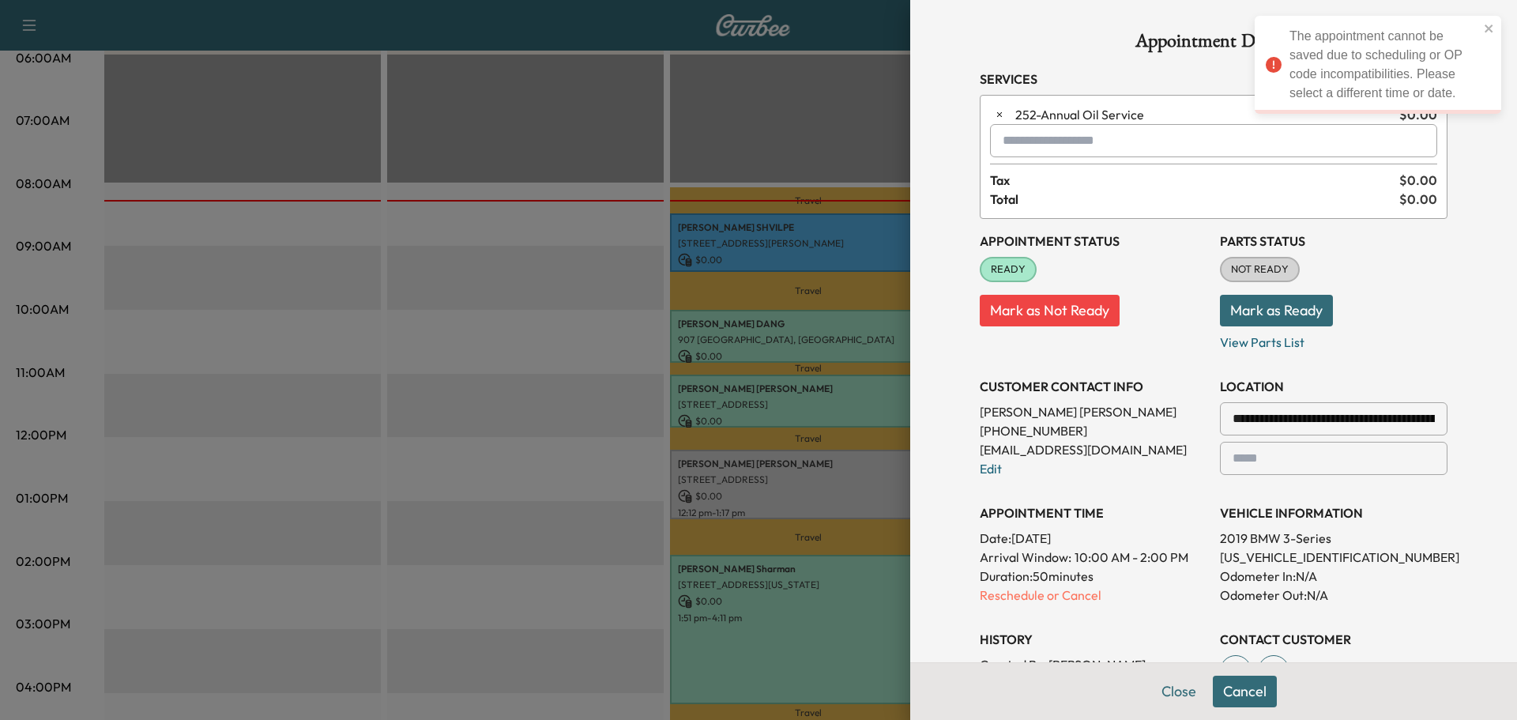
click at [1488, 25] on icon "close" at bounding box center [1489, 28] width 11 height 13
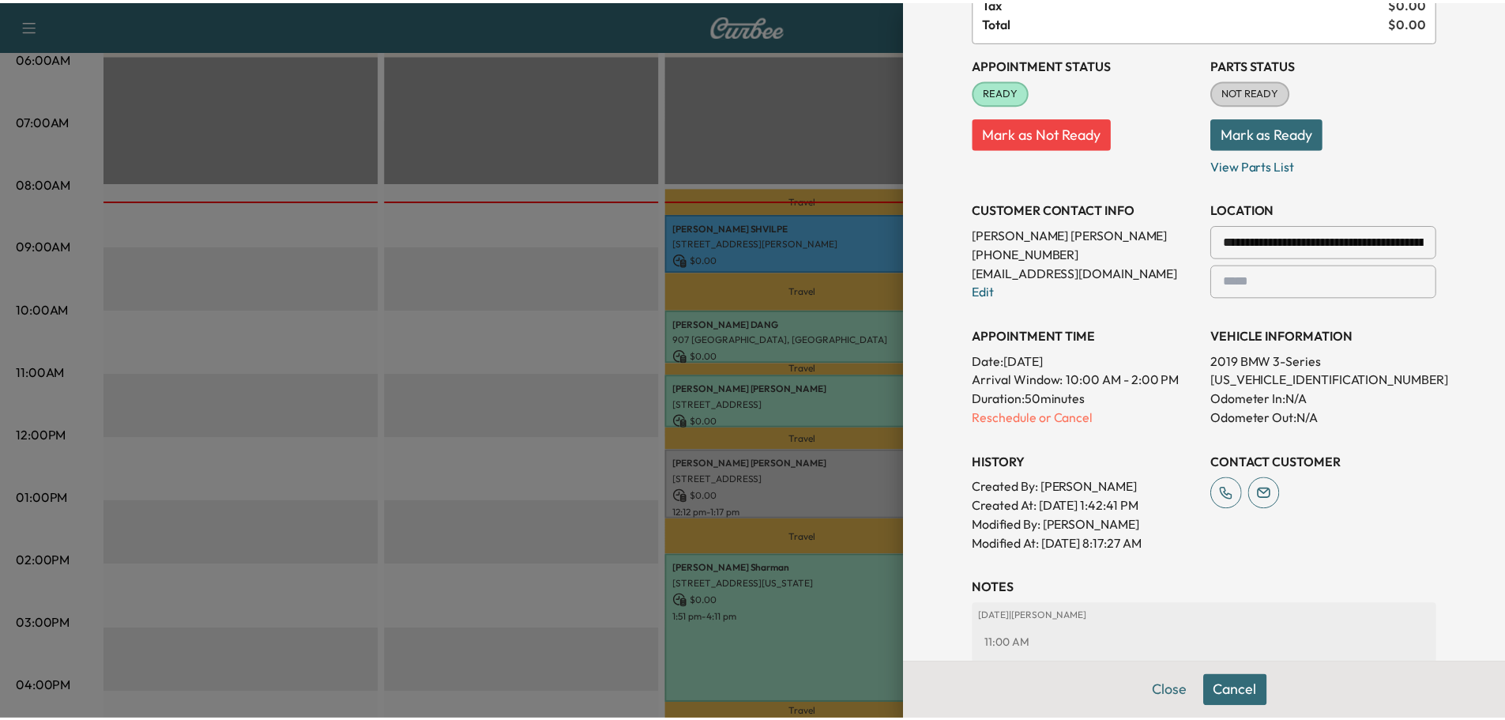
scroll to position [0, 0]
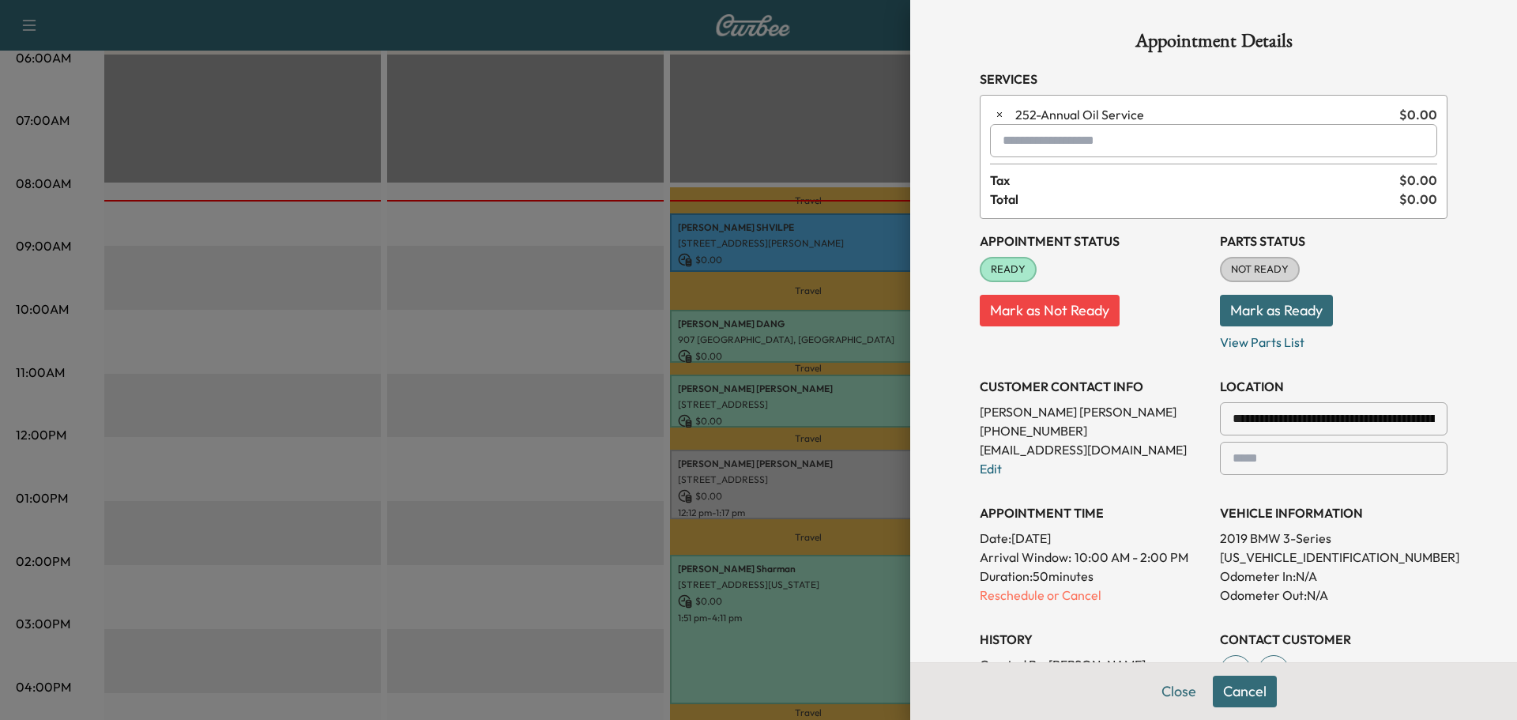
click at [1240, 699] on button "Cancel" at bounding box center [1245, 692] width 64 height 32
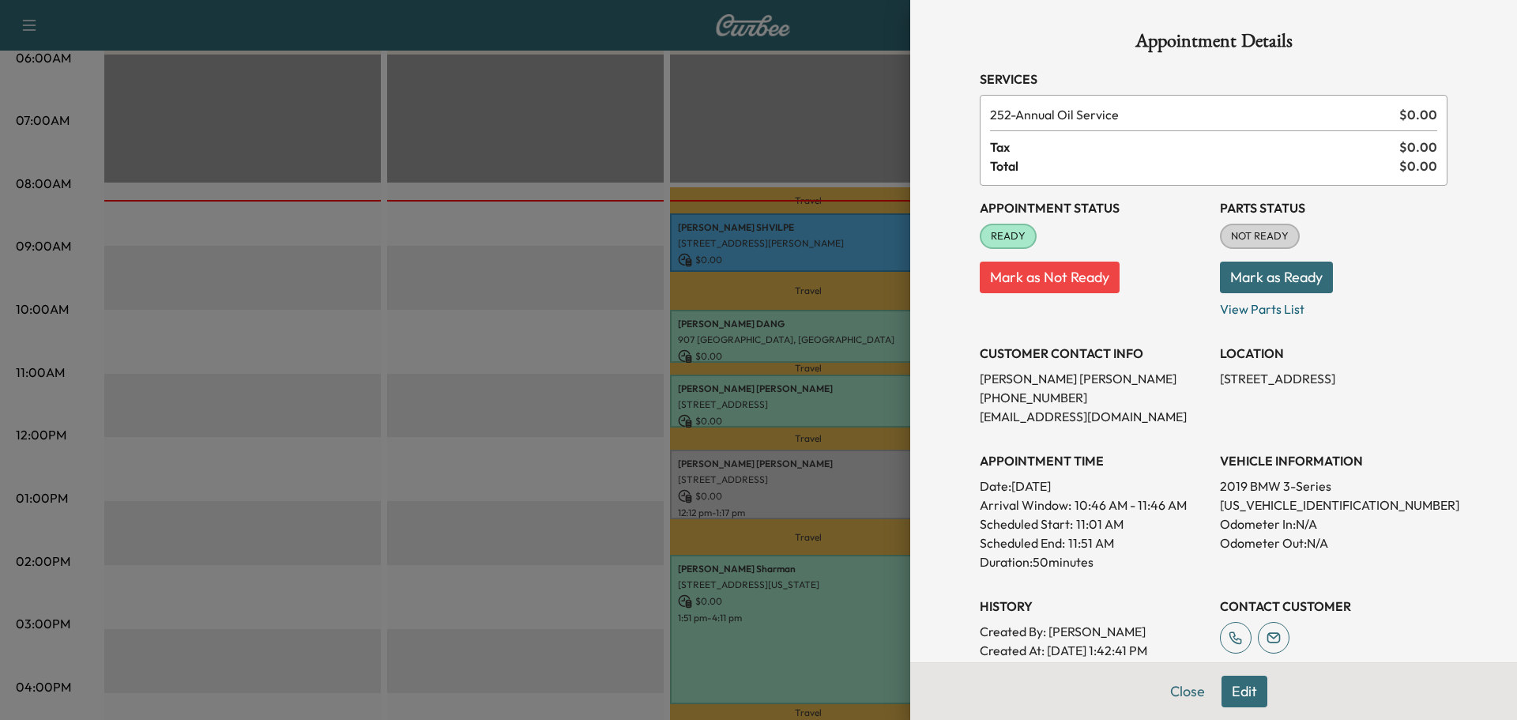
click at [1175, 689] on button "Close" at bounding box center [1187, 692] width 55 height 32
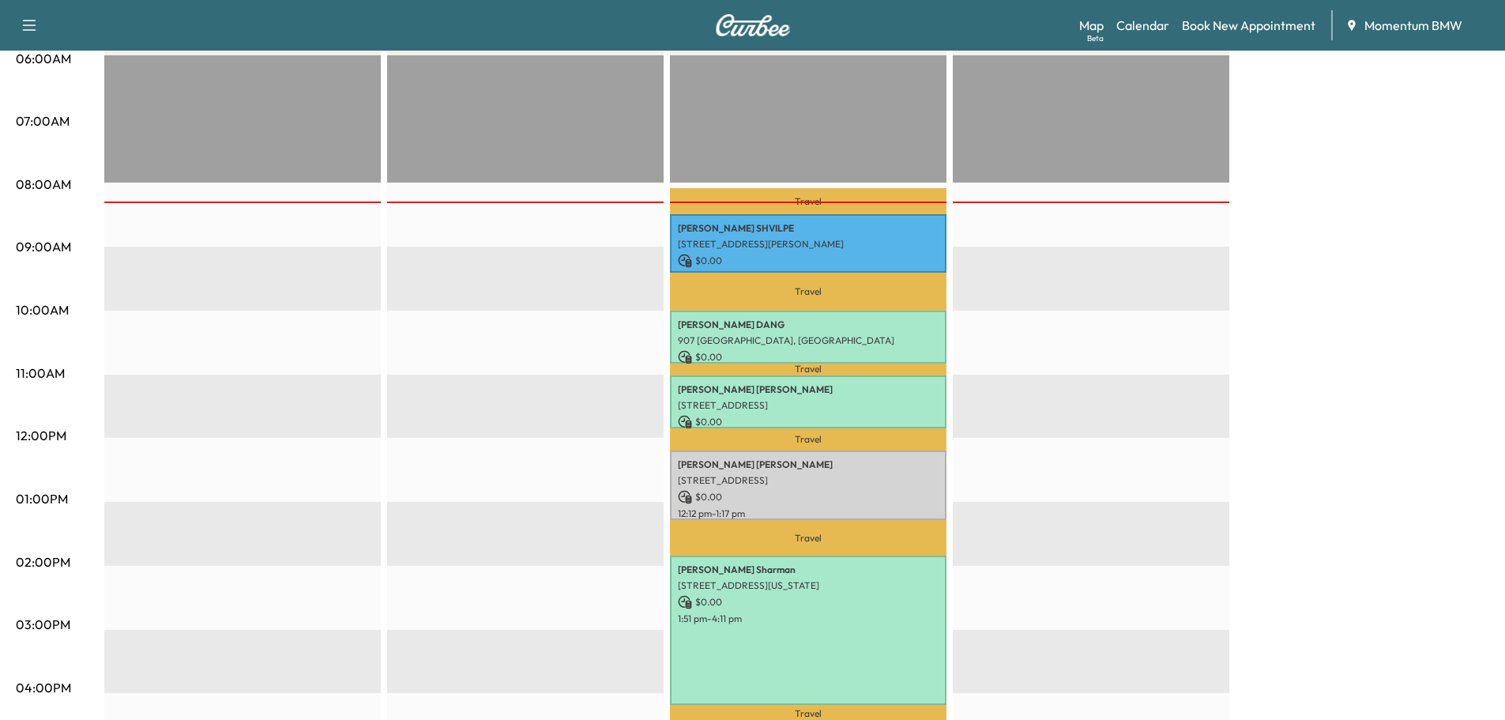
scroll to position [395, 0]
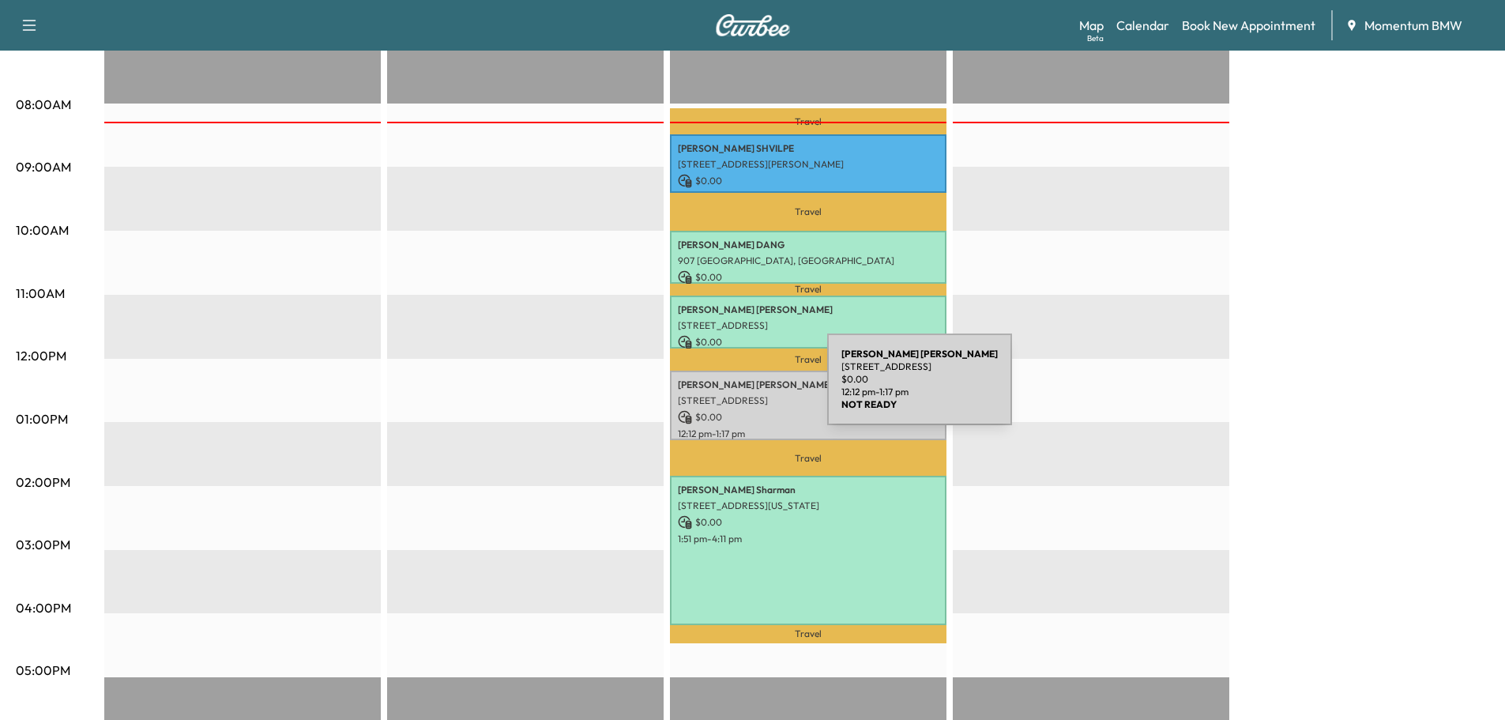
click at [709, 389] on div "[PERSON_NAME] [STREET_ADDRESS] $ 0.00 12:12 pm - 1:17 pm" at bounding box center [808, 405] width 277 height 69
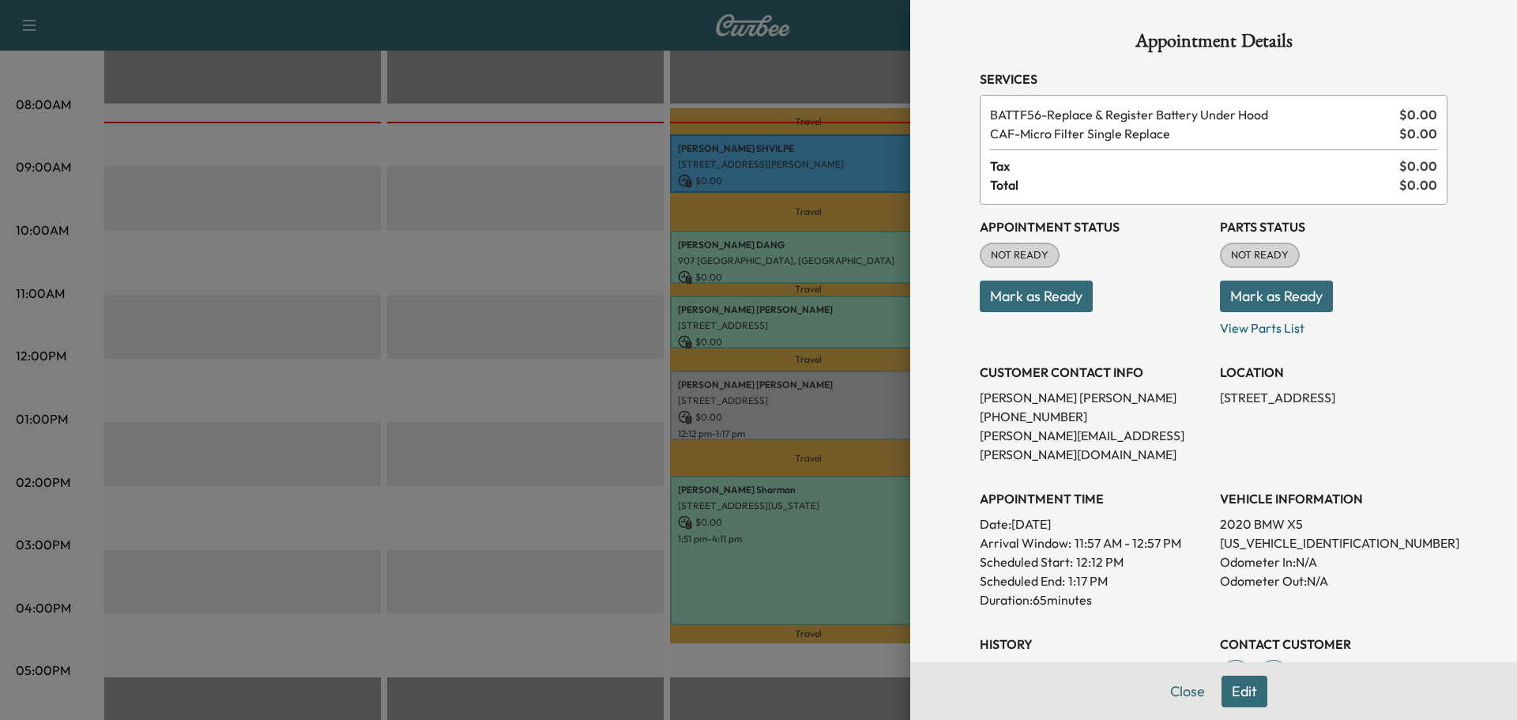
click at [1002, 292] on button "Mark as Ready" at bounding box center [1036, 296] width 113 height 32
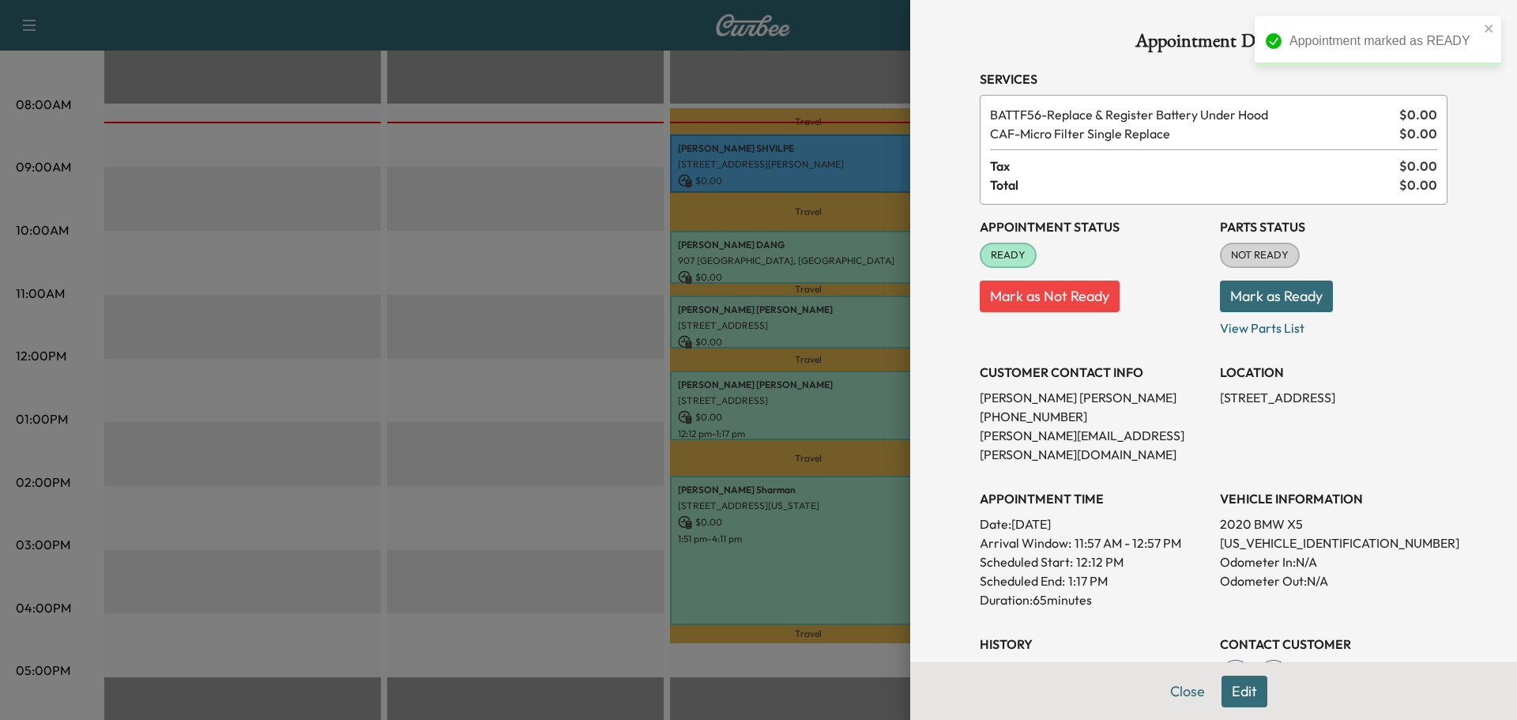
click at [1228, 304] on button "Mark as Ready" at bounding box center [1276, 296] width 113 height 32
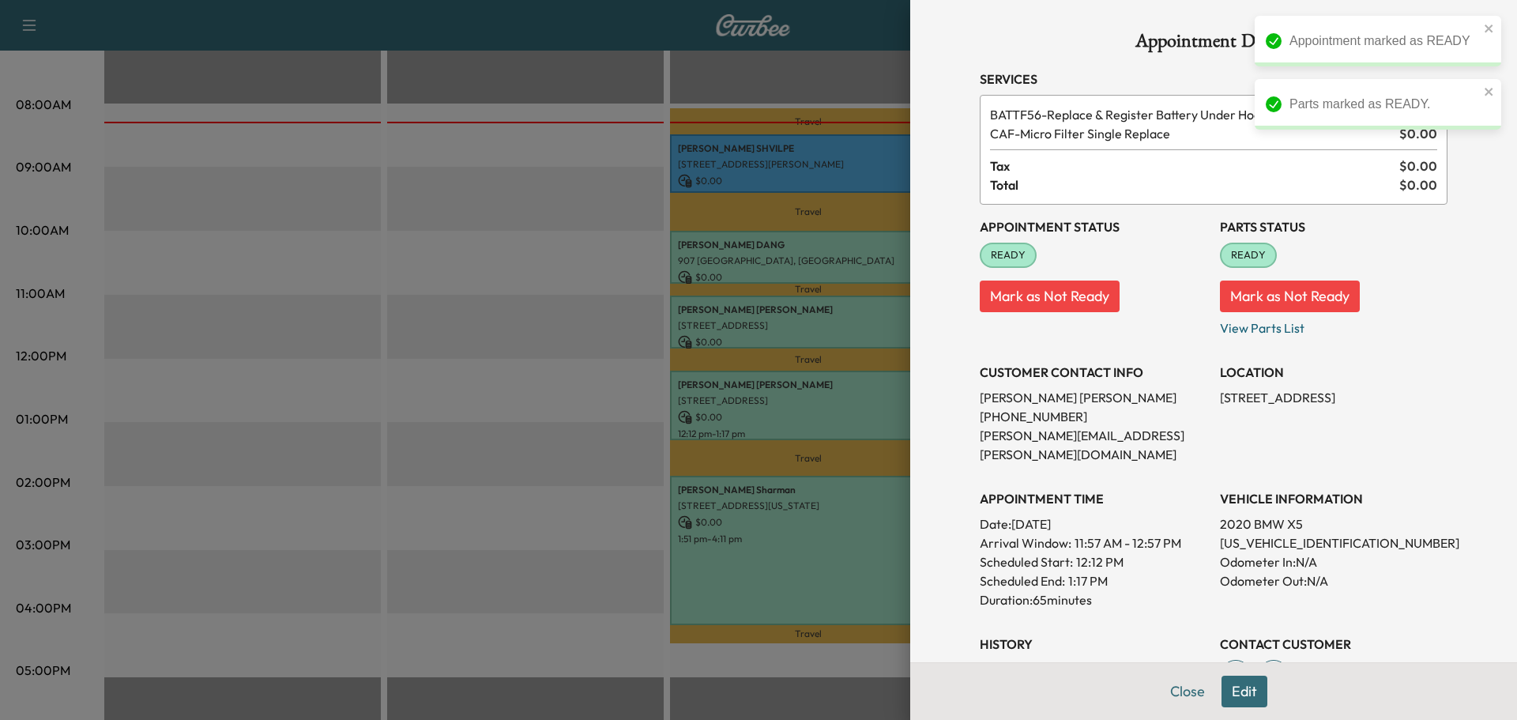
click at [1175, 693] on button "Close" at bounding box center [1187, 692] width 55 height 32
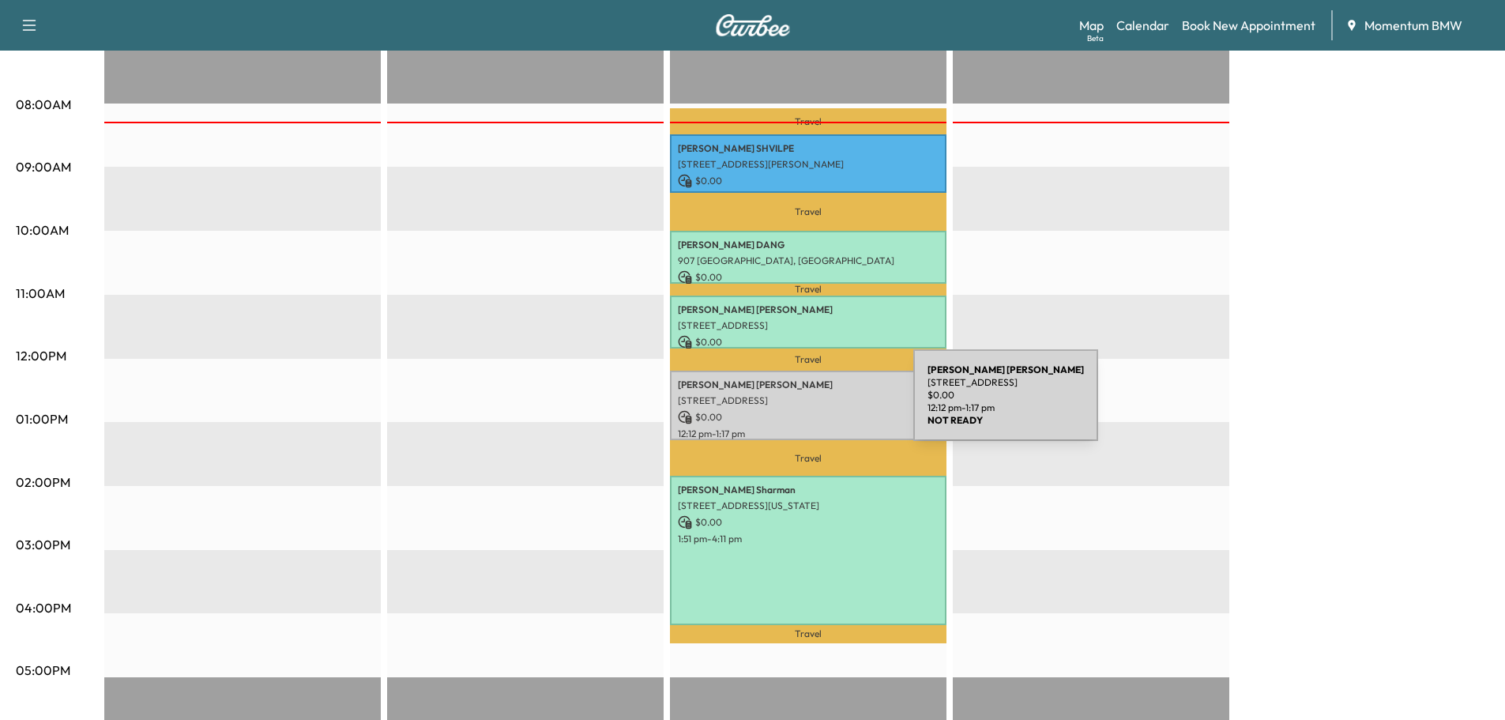
click at [795, 403] on div "[PERSON_NAME] [STREET_ADDRESS] $ 0.00 12:12 pm - 1:17 pm" at bounding box center [808, 405] width 277 height 69
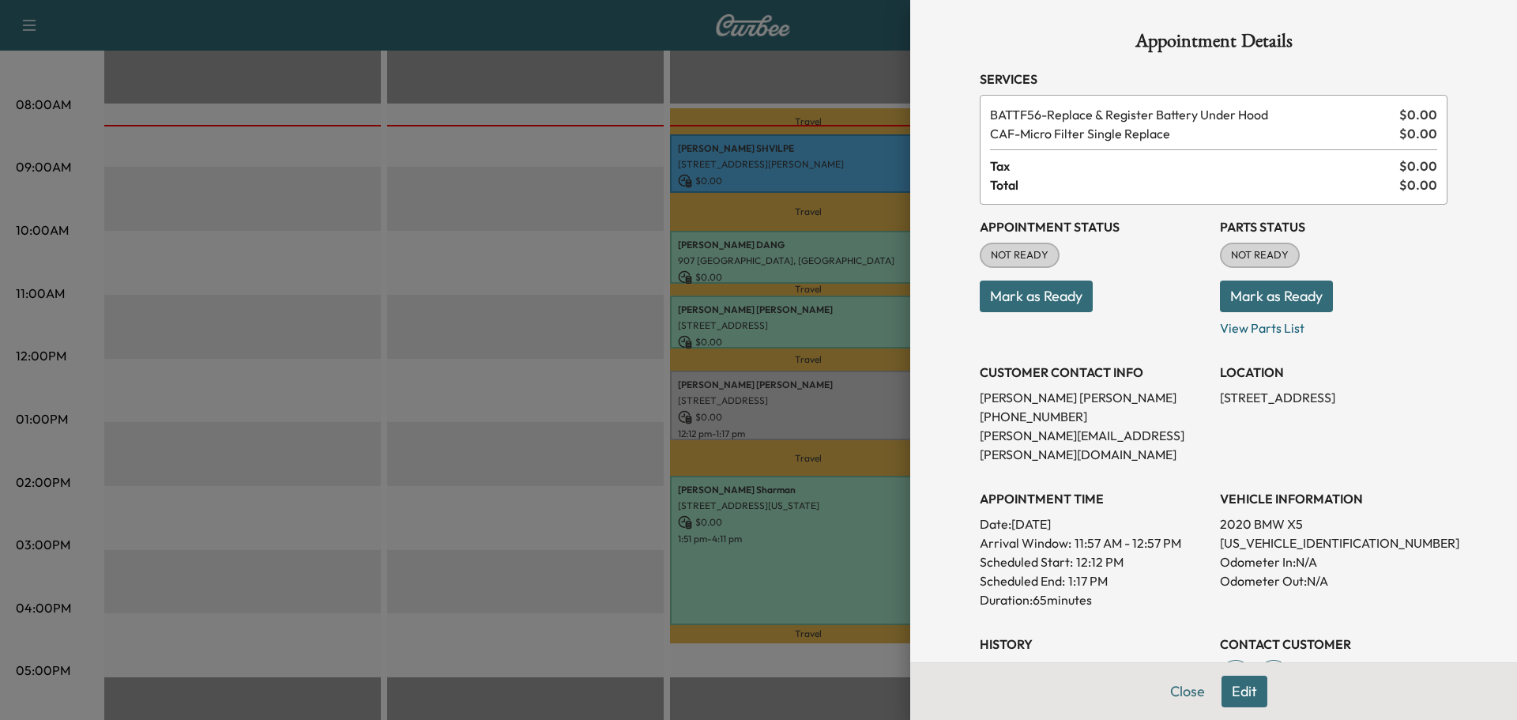
click at [994, 299] on button "Mark as Ready" at bounding box center [1036, 296] width 113 height 32
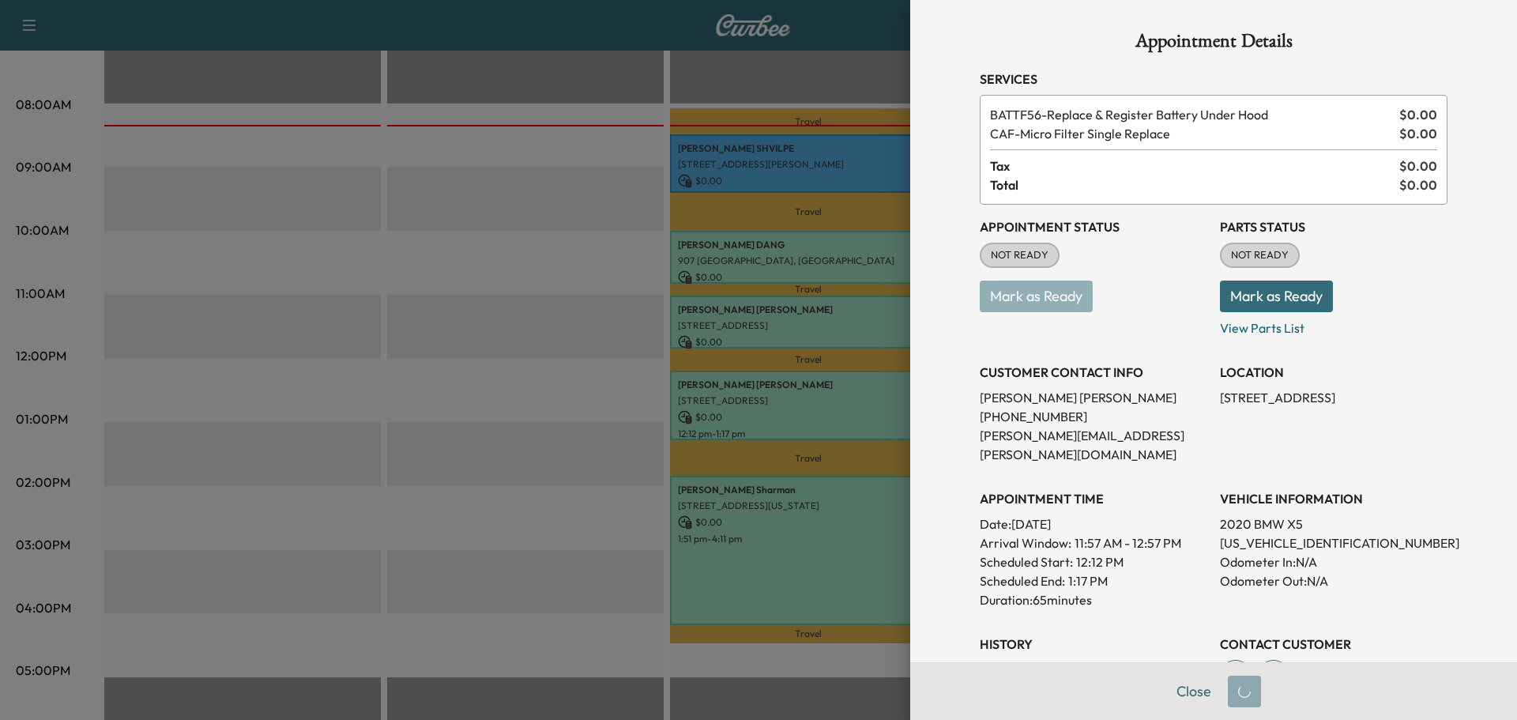
click at [1232, 284] on button "Mark as Ready" at bounding box center [1276, 296] width 113 height 32
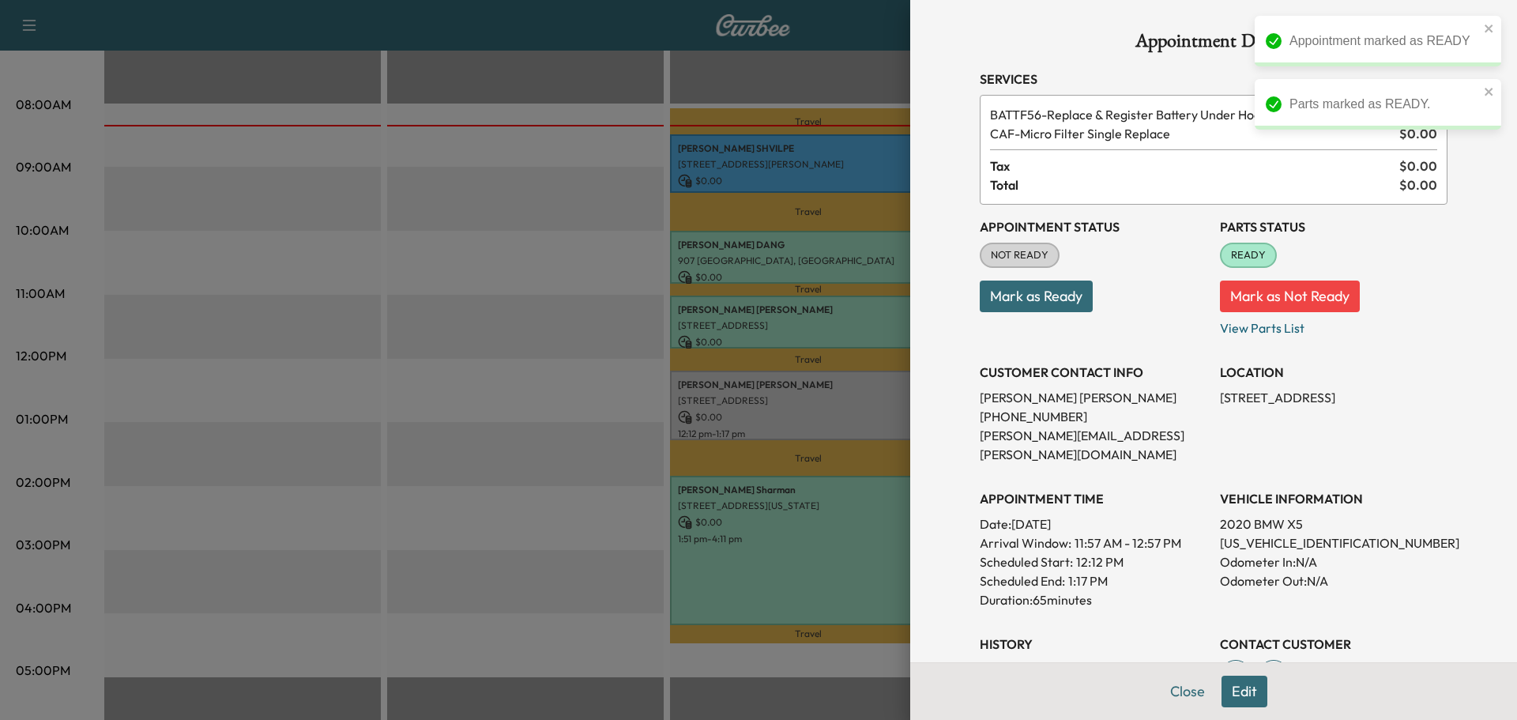
click at [1172, 690] on button "Close" at bounding box center [1187, 692] width 55 height 32
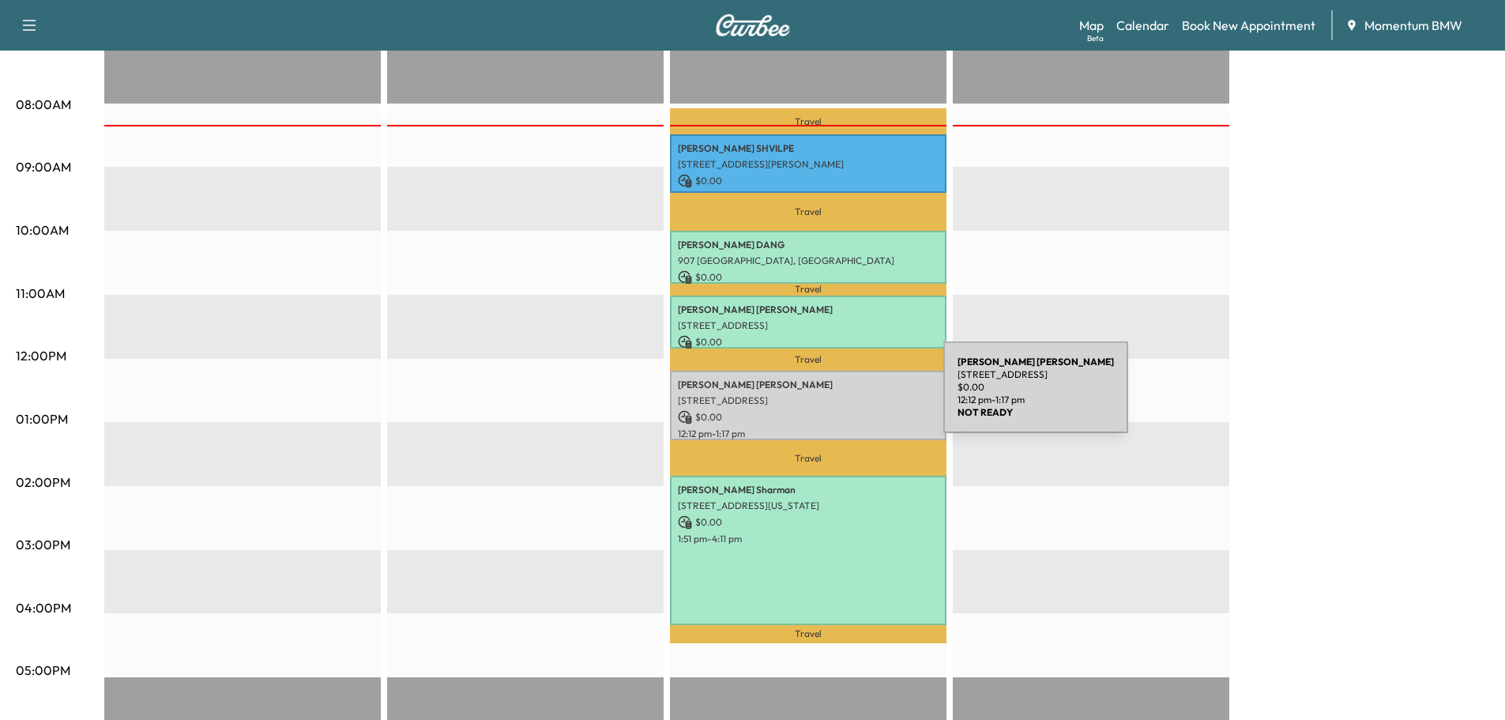
click at [825, 396] on p "[STREET_ADDRESS]" at bounding box center [808, 400] width 261 height 13
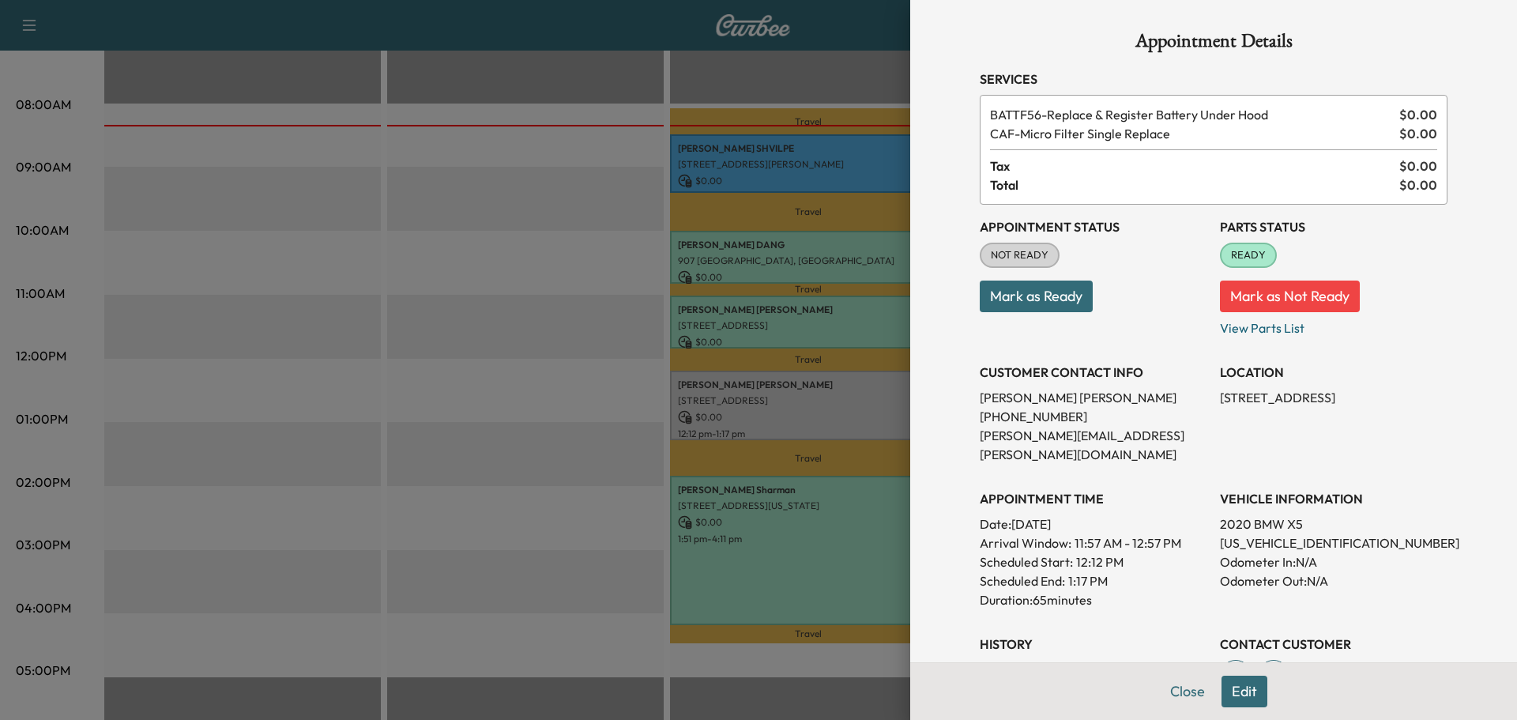
click at [1028, 292] on button "Mark as Ready" at bounding box center [1036, 296] width 113 height 32
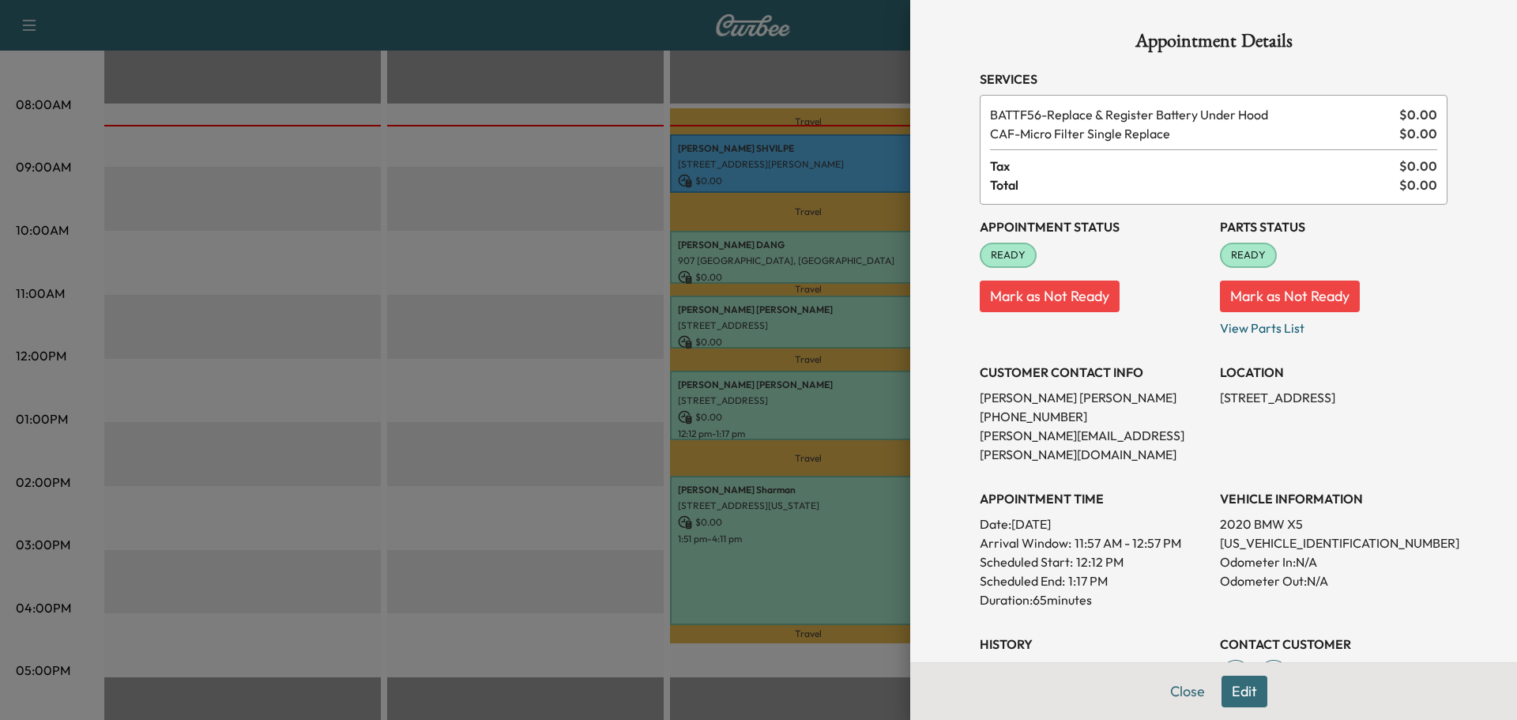
click at [1179, 691] on button "Close" at bounding box center [1187, 692] width 55 height 32
